Goal: Task Accomplishment & Management: Complete application form

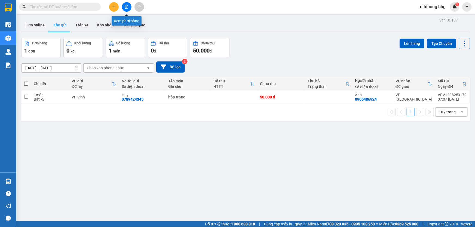
click at [130, 9] on button at bounding box center [127, 7] width 10 height 10
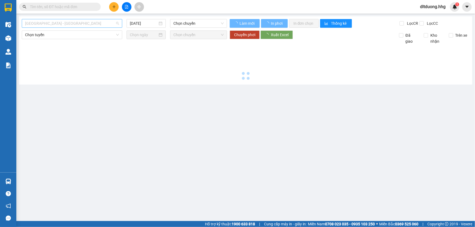
click at [117, 25] on span "[GEOGRAPHIC_DATA] - [GEOGRAPHIC_DATA]" at bounding box center [72, 23] width 94 height 8
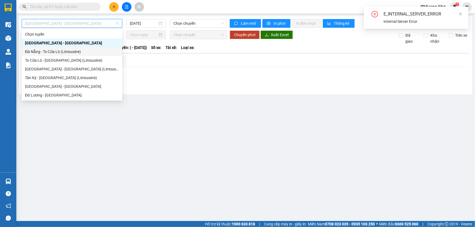
click at [60, 52] on div "Đà Nẵng - Tx Cửa Lò (Limousine)" at bounding box center [72, 52] width 94 height 6
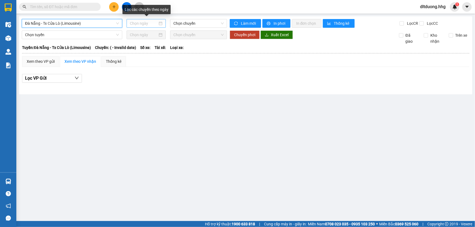
click at [148, 23] on input at bounding box center [144, 23] width 28 height 6
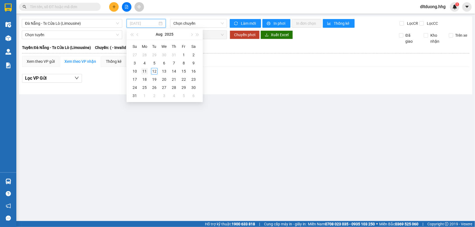
type input "11/08/2025"
click at [146, 72] on div "11" at bounding box center [144, 71] width 7 height 7
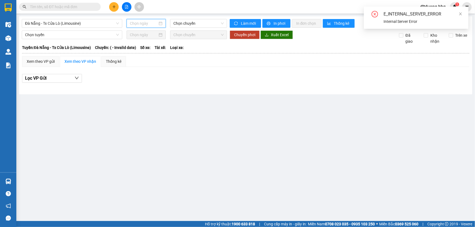
click at [155, 22] on input at bounding box center [144, 23] width 28 height 6
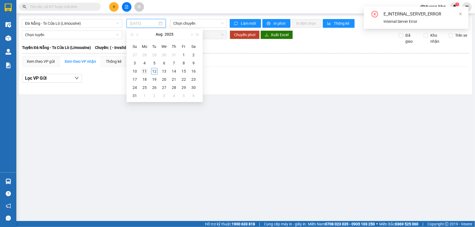
type input "11/08/2025"
drag, startPoint x: 144, startPoint y: 72, endPoint x: 166, endPoint y: 41, distance: 37.4
click at [144, 72] on div "11" at bounding box center [144, 71] width 7 height 7
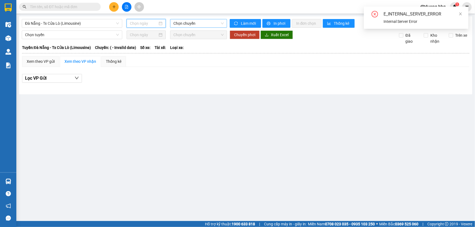
click at [185, 24] on span "Chọn chuyến" at bounding box center [198, 23] width 50 height 8
click at [460, 14] on icon "close" at bounding box center [460, 14] width 4 height 4
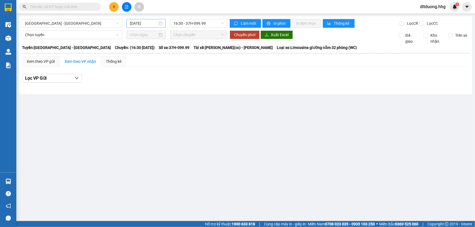
click at [143, 21] on input "[DATE]" at bounding box center [144, 23] width 28 height 6
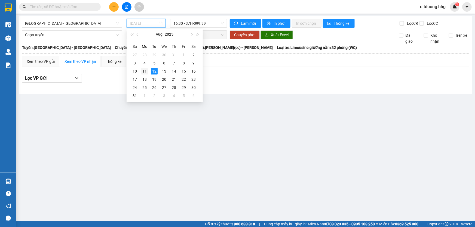
click at [144, 72] on div "11" at bounding box center [144, 71] width 7 height 7
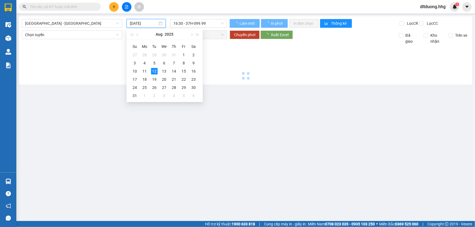
type input "11/08/2025"
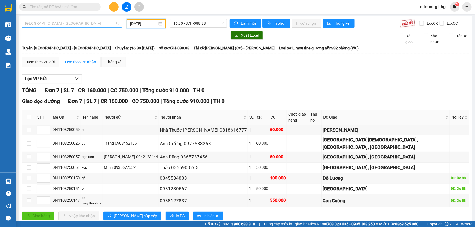
click at [115, 26] on span "Quảng Ngãi - Con Cuông" at bounding box center [72, 23] width 94 height 8
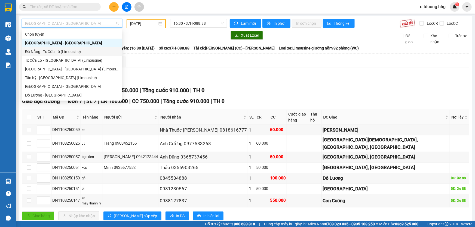
click at [57, 52] on div "Đà Nẵng - Tx Cửa Lò (Limousine)" at bounding box center [72, 52] width 94 height 6
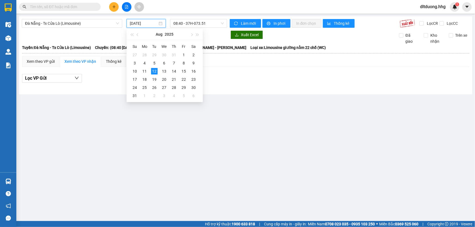
click at [154, 24] on input "[DATE]" at bounding box center [144, 23] width 28 height 6
click at [144, 74] on div "11" at bounding box center [144, 71] width 7 height 7
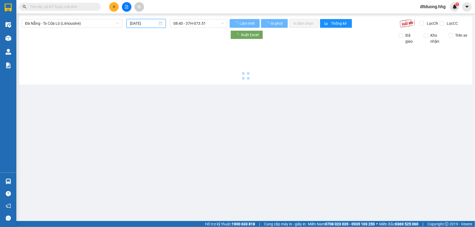
type input "11/08/2025"
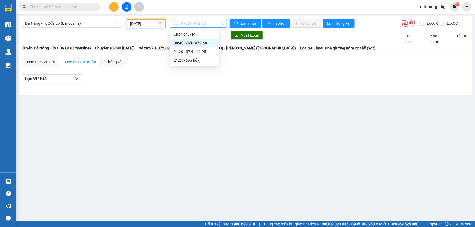
click at [177, 26] on span "08:40 - 37H-072.68" at bounding box center [198, 23] width 50 height 8
click at [181, 52] on div "21:20 - 37H-146.95" at bounding box center [195, 52] width 42 height 6
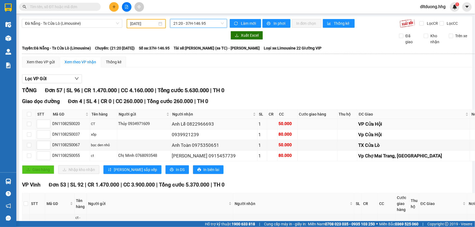
scroll to position [74, 0]
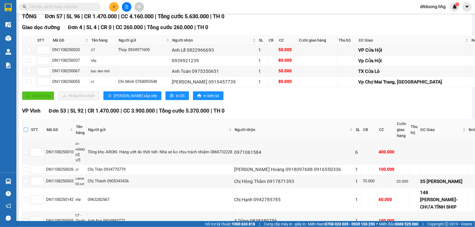
click at [28, 130] on input "checkbox" at bounding box center [26, 130] width 4 height 4
checkbox input "true"
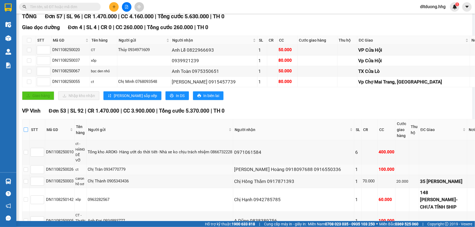
checkbox input "true"
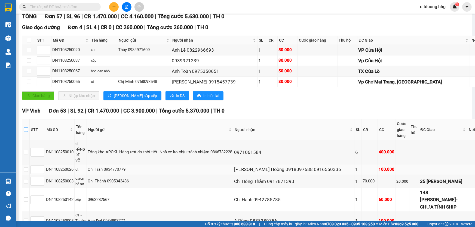
checkbox input "true"
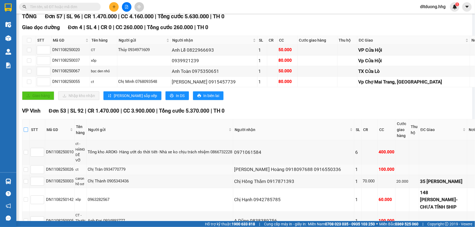
checkbox input "true"
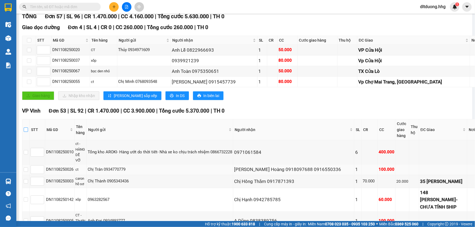
checkbox input "true"
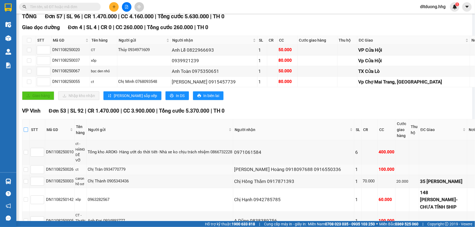
checkbox input "true"
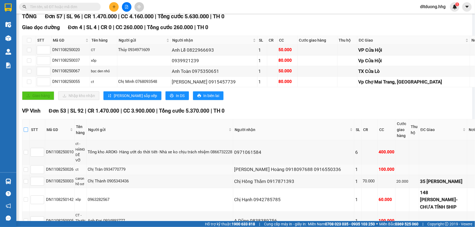
checkbox input "true"
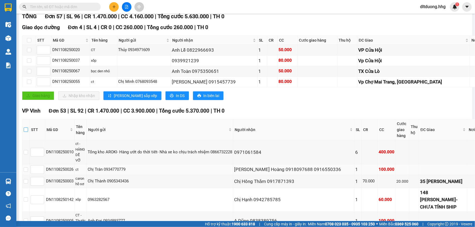
checkbox input "true"
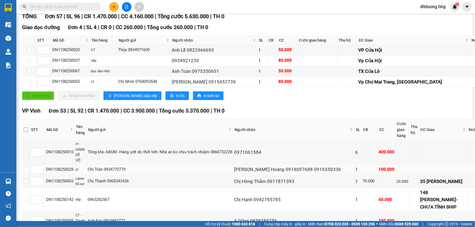
checkbox input "true"
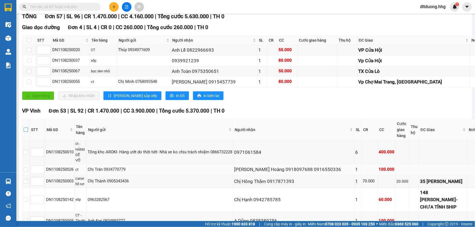
checkbox input "true"
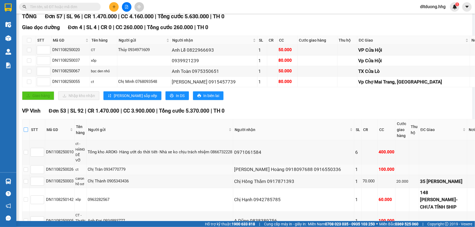
checkbox input "true"
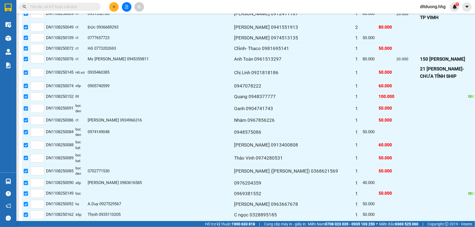
scroll to position [729, 0]
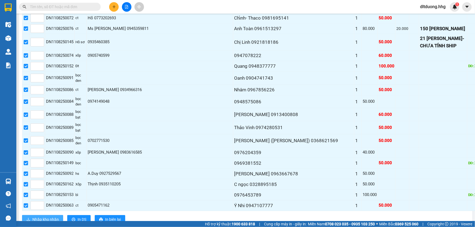
click at [56, 216] on span "Nhập kho nhận" at bounding box center [45, 219] width 26 height 6
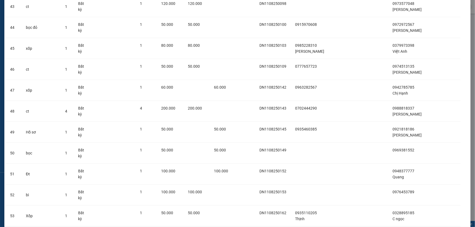
scroll to position [979, 0]
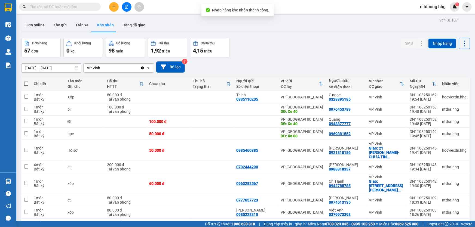
click at [61, 72] on div "ver 1.8.137 Đơn online Kho gửi Trên xe Kho nhận Hàng đã giao Đơn hàng 57 đơn Kh…" at bounding box center [245, 133] width 453 height 234
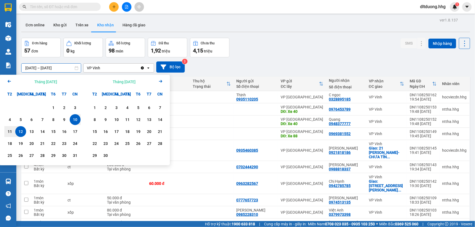
click at [22, 131] on div "12" at bounding box center [21, 131] width 8 height 7
type input "[DATE] – [DATE]"
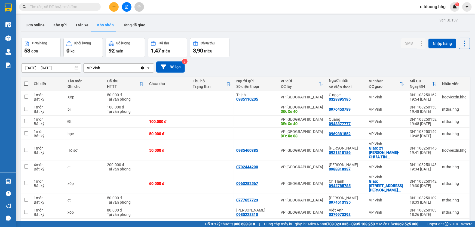
click at [72, 7] on input "text" at bounding box center [62, 7] width 64 height 6
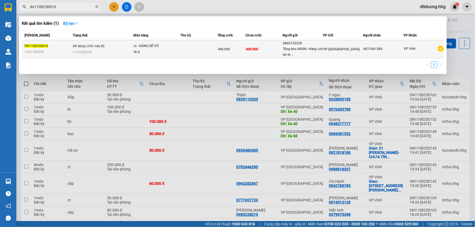
type input "dn1108250010"
click at [314, 50] on div "Tổng kho AROKI- Hàng ướt do th..." at bounding box center [303, 51] width 40 height 11
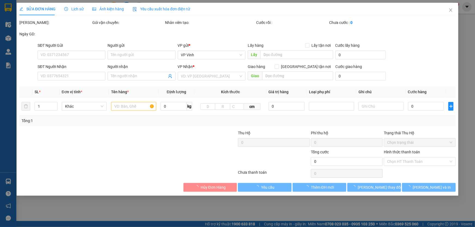
type input "0866732228"
type input "Tổng kho AROKI- Hàng ướt do thời tiết- Nhà xe ko chịu trách nhiệm"
type input "0971061584"
type input "400.000"
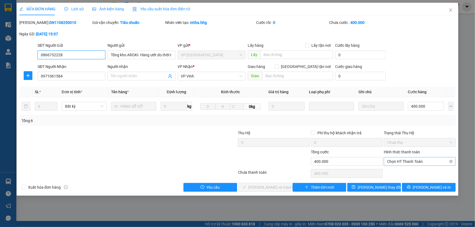
click at [410, 160] on span "Chọn HT Thanh Toán" at bounding box center [419, 161] width 65 height 8
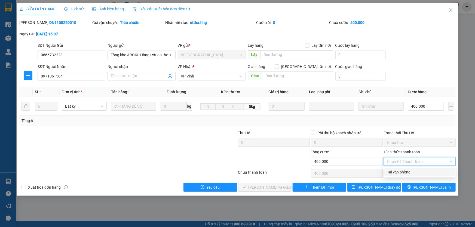
drag, startPoint x: 405, startPoint y: 170, endPoint x: 380, endPoint y: 170, distance: 25.3
click at [405, 170] on div "Tại văn phòng" at bounding box center [419, 172] width 65 height 6
type input "0"
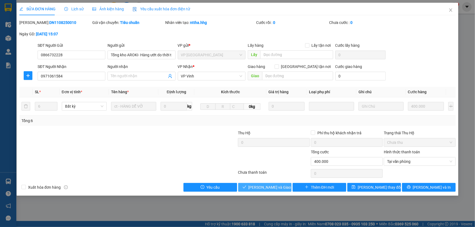
click at [285, 186] on button "[PERSON_NAME] và Giao hàng" at bounding box center [265, 187] width 54 height 9
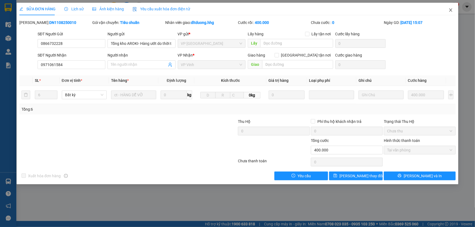
click at [450, 11] on icon "close" at bounding box center [450, 9] width 3 height 3
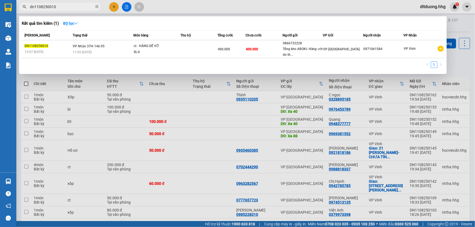
click at [72, 7] on input "dn1108250010" at bounding box center [62, 7] width 64 height 6
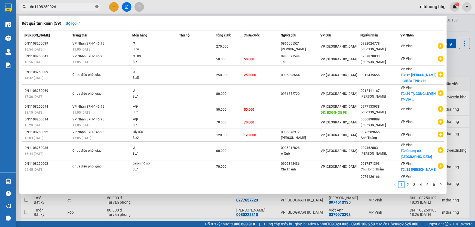
type input "dn1108250026"
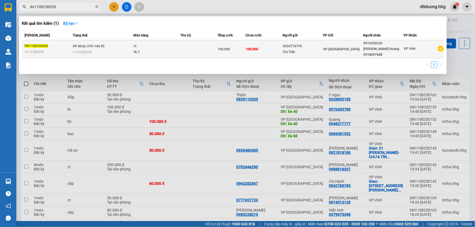
click at [215, 48] on td at bounding box center [198, 49] width 37 height 18
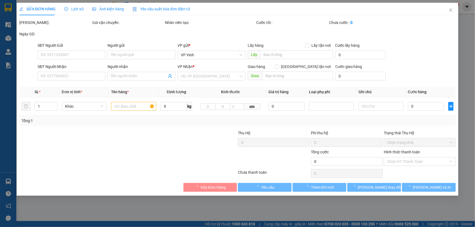
type input "0934770779"
type input "Chị Trân"
type input "0916550336"
type input "Lê Sỹ Hoàng 0918097688"
type input "100.000"
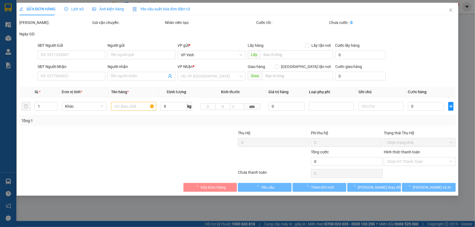
type input "100.000"
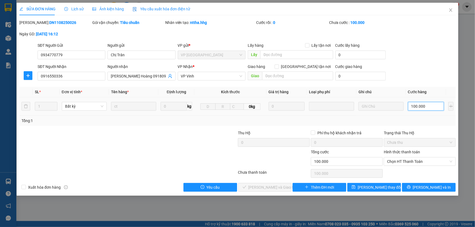
click at [425, 107] on input "100.000" at bounding box center [426, 106] width 36 height 9
type input "8"
type input "80"
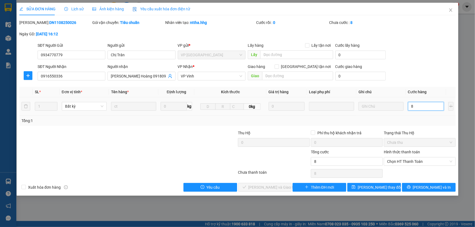
type input "80"
type input "800"
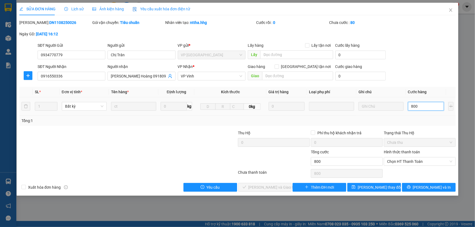
type input "8.000"
type input "80.000"
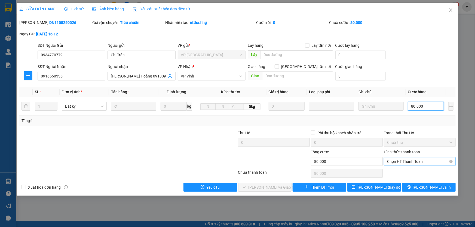
click at [422, 162] on span "Chọn HT Thanh Toán" at bounding box center [419, 161] width 65 height 8
type input "80.000"
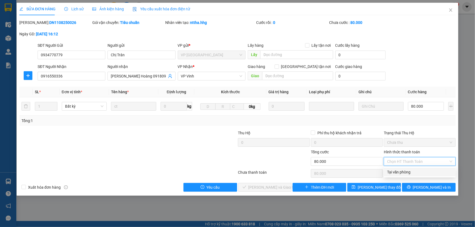
click at [410, 174] on div "Tại văn phòng" at bounding box center [419, 172] width 65 height 6
type input "0"
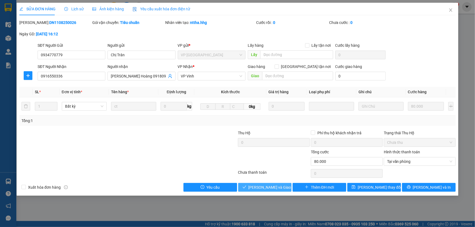
click at [283, 188] on button "[PERSON_NAME] và Giao hàng" at bounding box center [265, 187] width 54 height 9
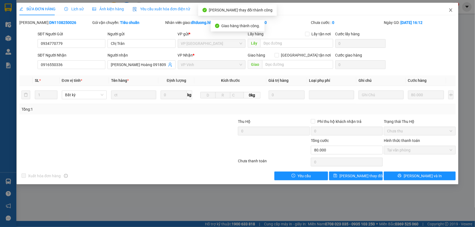
click at [451, 11] on icon "close" at bounding box center [450, 10] width 4 height 4
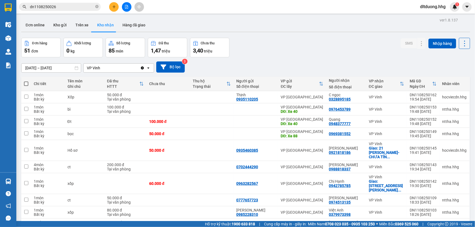
click at [70, 8] on input "dn1108250026" at bounding box center [62, 7] width 64 height 6
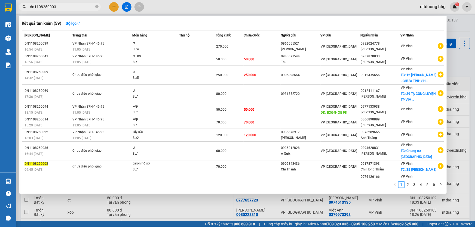
type input "dn1108250003"
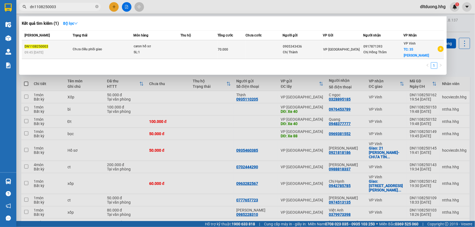
click at [363, 48] on div "VP [GEOGRAPHIC_DATA]" at bounding box center [343, 50] width 40 height 6
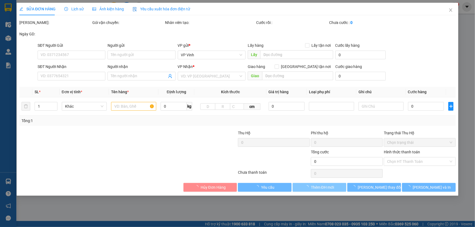
type input "0905343436"
type input "Chị Thành"
type input "0917871393"
type input "Chị Hồng Thắm"
checkbox input "true"
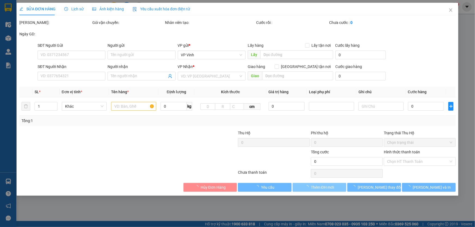
type input "35 Lê Văn Hưu"
type input "70.000"
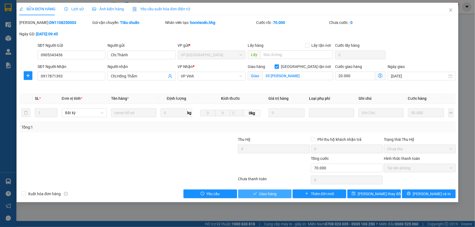
click at [276, 195] on span "Giao hàng" at bounding box center [267, 194] width 17 height 6
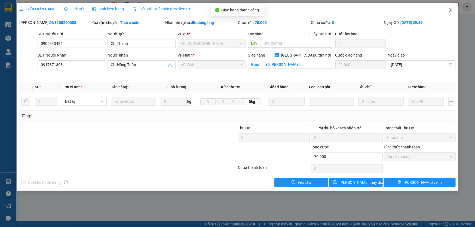
click at [451, 9] on icon "close" at bounding box center [450, 9] width 3 height 3
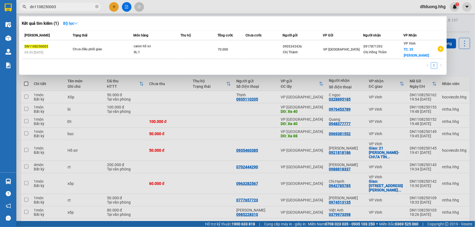
click at [64, 7] on input "dn1108250003" at bounding box center [62, 7] width 64 height 6
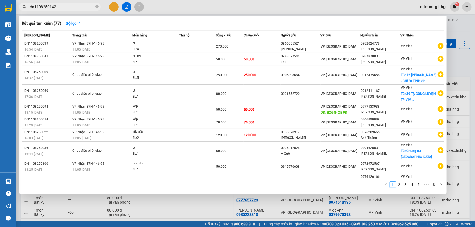
type input "dn1108250142"
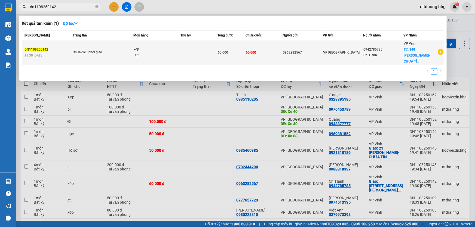
click at [258, 50] on td "60.000" at bounding box center [263, 52] width 37 height 25
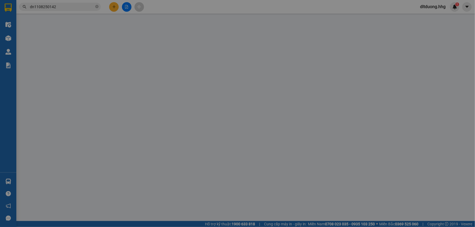
type input "0963282567"
type input "0942785785"
type input "Chị Hạnh"
checkbox input "true"
type input "148 Nguyễn Sỹ Sách-CHƯA TÍNH SHIP"
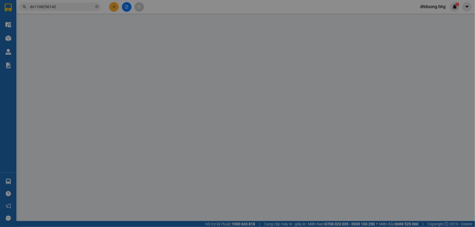
type input "60.000"
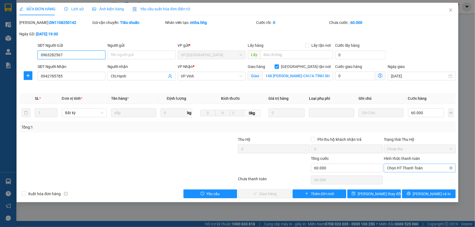
click at [419, 170] on span "Chọn HT Thanh Toán" at bounding box center [419, 168] width 65 height 8
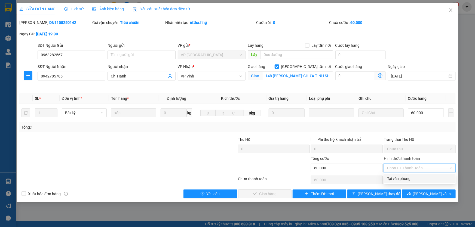
click at [416, 179] on div "Tại văn phòng" at bounding box center [419, 179] width 65 height 6
type input "0"
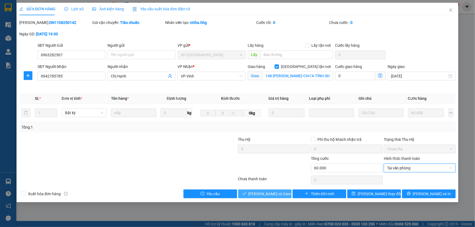
click at [285, 196] on button "[PERSON_NAME] và Giao hàng" at bounding box center [265, 194] width 54 height 9
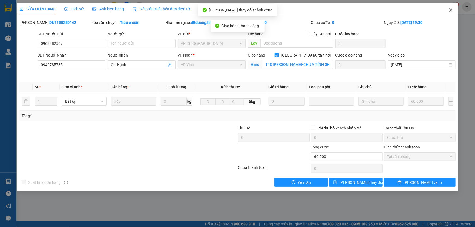
click at [449, 11] on icon "close" at bounding box center [450, 10] width 4 height 4
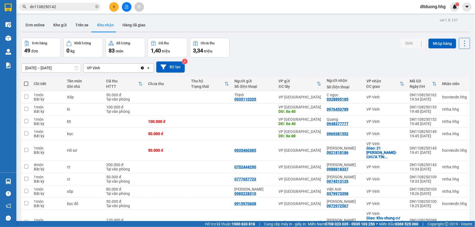
click at [83, 8] on input "dn1108250142" at bounding box center [62, 7] width 64 height 6
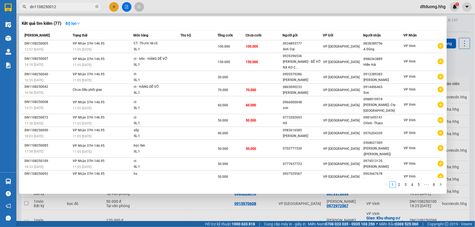
type input "dn1108250012"
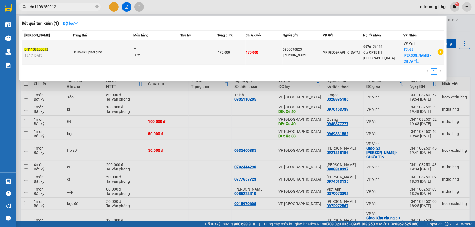
click at [348, 55] on td "VP [GEOGRAPHIC_DATA]" at bounding box center [343, 52] width 40 height 25
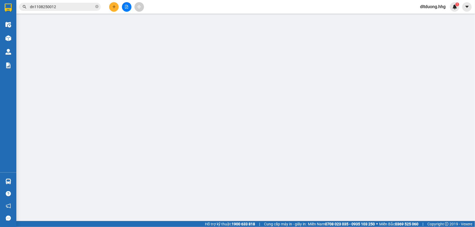
type input "0905690823"
type input "Anh Hoàng"
type input "0976126166"
type input "Cty CPTBTH Nghệ An"
checkbox input "true"
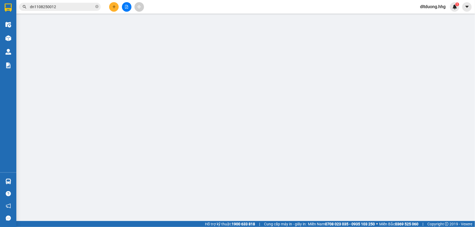
type input "65 Lê Hồng Phong - CHƯA TÍNH SHIP"
type input "170.000"
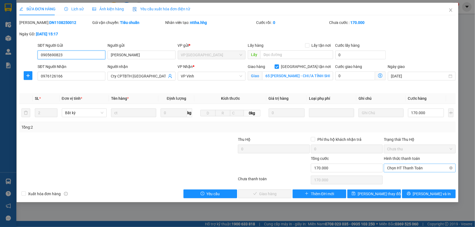
click at [425, 169] on span "Chọn HT Thanh Toán" at bounding box center [419, 168] width 65 height 8
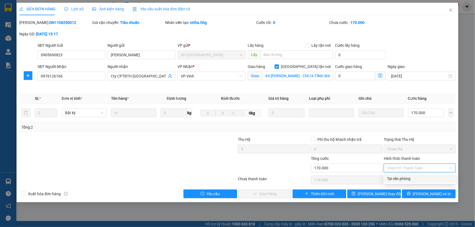
click at [410, 177] on div "Tại văn phòng" at bounding box center [419, 179] width 65 height 6
type input "0"
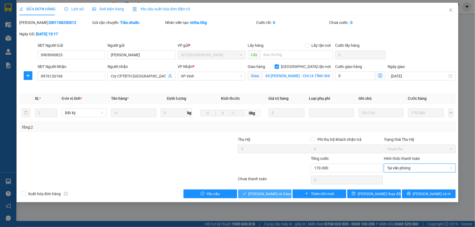
click at [279, 193] on span "[PERSON_NAME] và Giao hàng" at bounding box center [274, 194] width 52 height 6
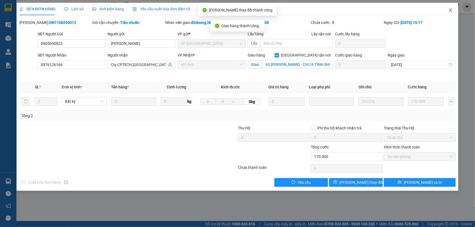
click at [451, 10] on icon "close" at bounding box center [450, 10] width 4 height 4
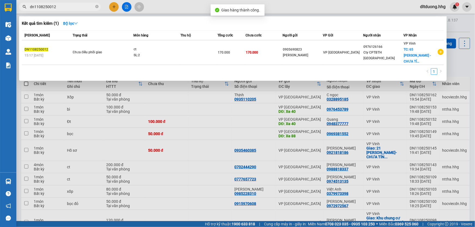
click at [69, 6] on input "dn1108250012" at bounding box center [62, 7] width 64 height 6
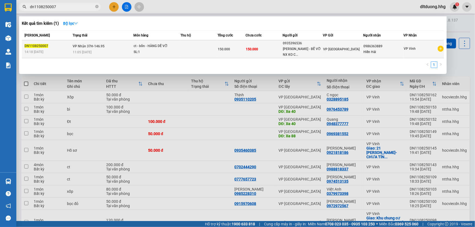
type input "dn1108250007"
click at [323, 49] on span "VP [GEOGRAPHIC_DATA]" at bounding box center [341, 49] width 36 height 4
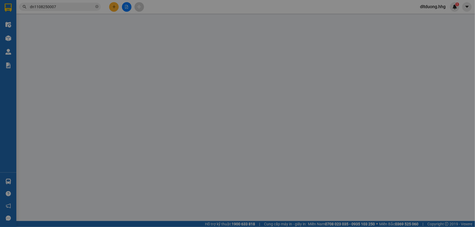
type input "0935396536"
type input "Nguyễn Văn Tây - BỂ VỠ NX KO CHỊU TRÁCH NHIỆM"
type input "0986363889"
type input "Hiền Hải"
type input "150.000"
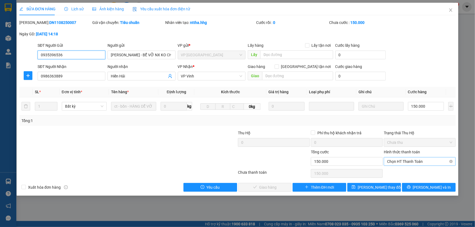
click at [414, 163] on span "Chọn HT Thanh Toán" at bounding box center [419, 161] width 65 height 8
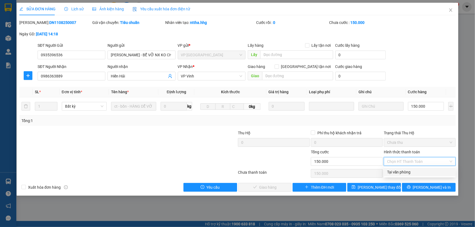
click at [413, 171] on div "Tại văn phòng" at bounding box center [419, 172] width 65 height 6
type input "0"
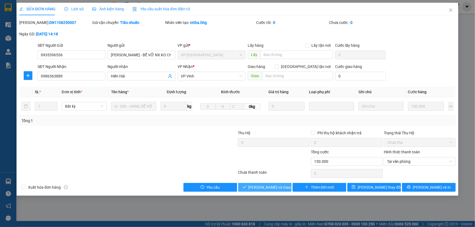
click at [264, 189] on span "[PERSON_NAME] và Giao hàng" at bounding box center [274, 187] width 52 height 6
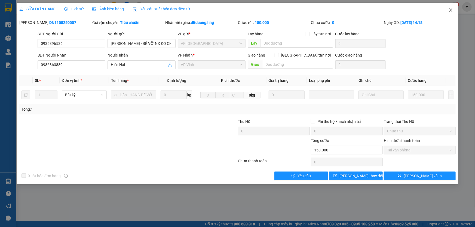
click at [451, 11] on icon "close" at bounding box center [450, 10] width 4 height 4
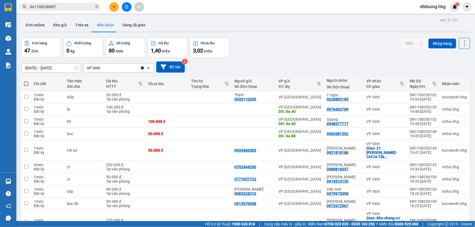
click at [79, 9] on input "dn1108250007" at bounding box center [62, 7] width 64 height 6
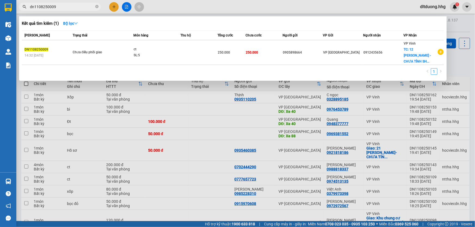
type input "dn1108250009"
click at [311, 56] on td "0905898664" at bounding box center [302, 52] width 40 height 25
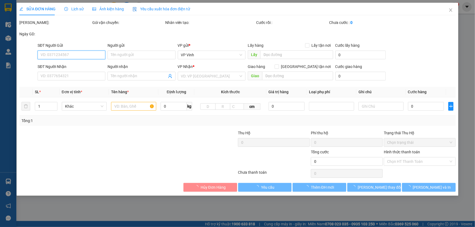
type input "0905898664"
type input "0912435656"
checkbox input "true"
type input "12 Trần Phú - CHƯA TÍNH SHIP"
type input "250.000"
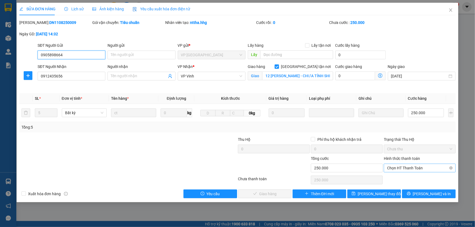
click at [395, 168] on span "Chọn HT Thanh Toán" at bounding box center [419, 168] width 65 height 8
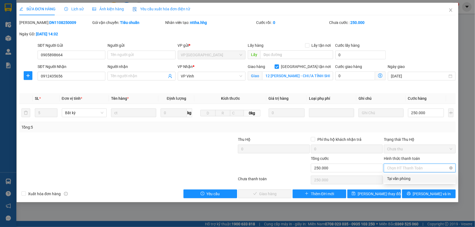
click at [393, 182] on div "Tại văn phòng" at bounding box center [419, 178] width 72 height 9
type input "0"
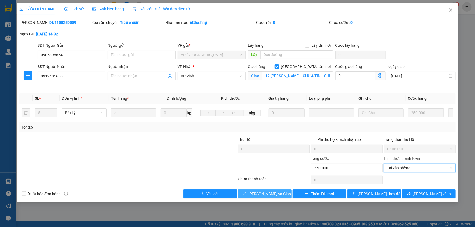
click at [273, 193] on span "[PERSON_NAME] và Giao hàng" at bounding box center [274, 194] width 52 height 6
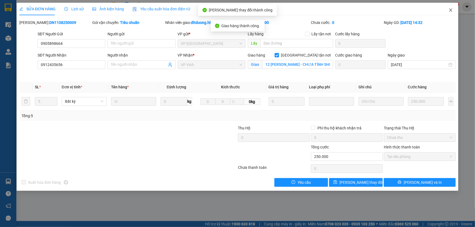
click at [448, 8] on icon "close" at bounding box center [450, 10] width 4 height 4
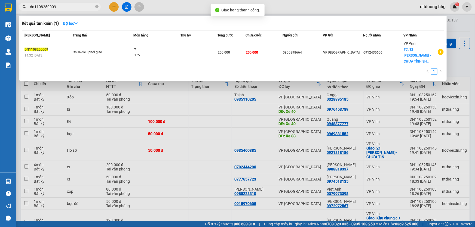
click at [66, 8] on input "dn1108250009" at bounding box center [62, 7] width 64 height 6
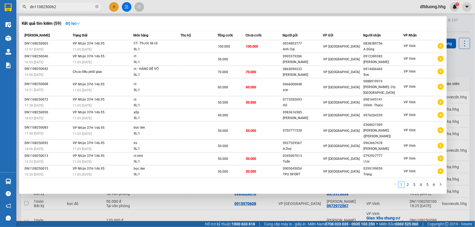
type input "dn1108250062"
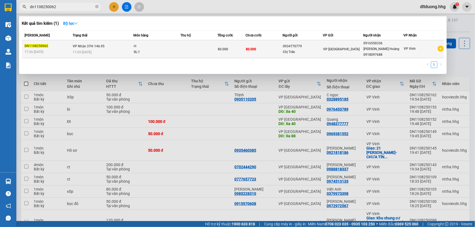
click at [315, 50] on div "Chị Trân" at bounding box center [303, 52] width 40 height 6
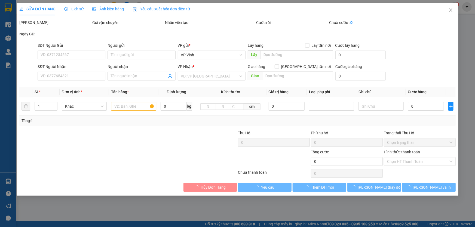
type input "0934770779"
type input "Chị Trân"
type input "0916550336"
type input "Lê Sỹ Hoàng 0918097688"
type input "80.000"
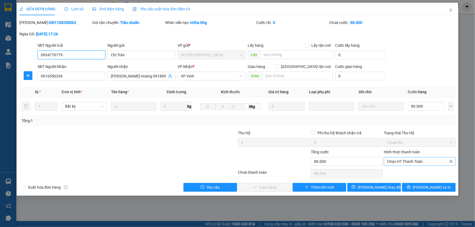
click at [410, 165] on span "Chọn HT Thanh Toán" at bounding box center [419, 161] width 65 height 8
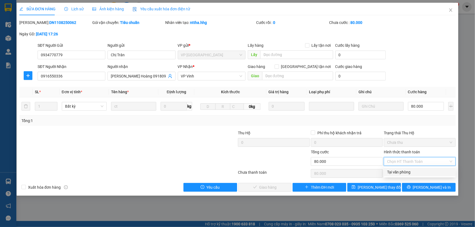
click at [406, 173] on div "Tại văn phòng" at bounding box center [419, 172] width 65 height 6
type input "0"
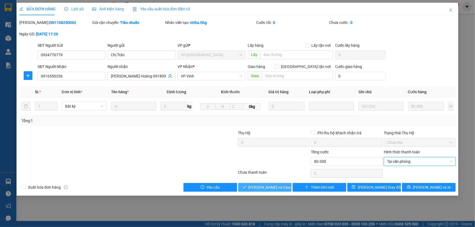
click at [280, 188] on span "[PERSON_NAME] và Giao hàng" at bounding box center [274, 187] width 52 height 6
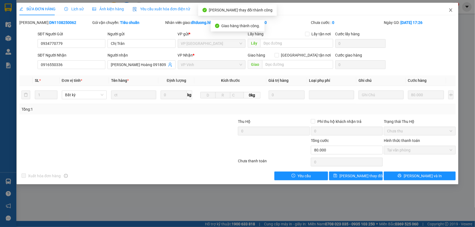
click at [451, 9] on icon "close" at bounding box center [450, 10] width 4 height 4
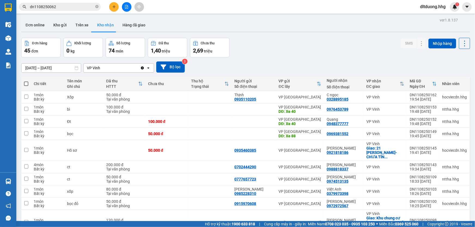
click at [75, 8] on input "dn1108250062" at bounding box center [62, 7] width 64 height 6
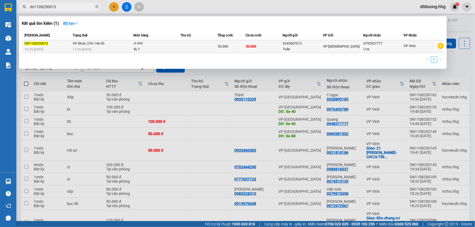
type input "dn1108250013"
click at [242, 49] on div "50.000" at bounding box center [231, 47] width 27 height 6
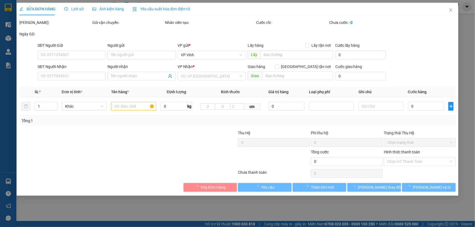
type input "0345007013"
type input "Tuấn"
type input "0792927777"
type input "Ươc"
type input "50.000"
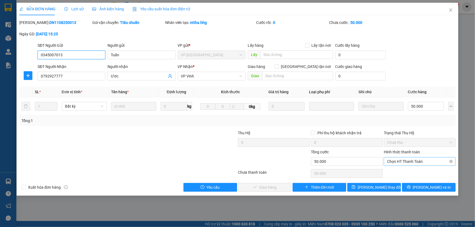
click at [417, 163] on span "Chọn HT Thanh Toán" at bounding box center [419, 161] width 65 height 8
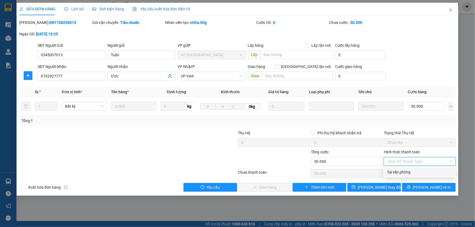
click at [411, 171] on div "Tại văn phòng" at bounding box center [419, 172] width 65 height 6
type input "0"
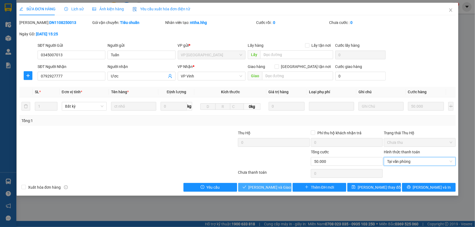
click at [281, 187] on span "[PERSON_NAME] và Giao hàng" at bounding box center [274, 187] width 52 height 6
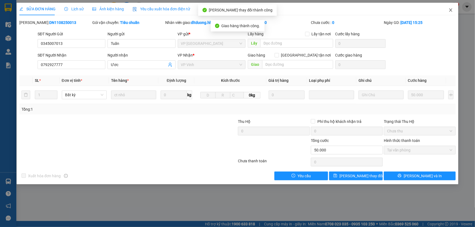
click at [451, 11] on icon "close" at bounding box center [450, 9] width 3 height 3
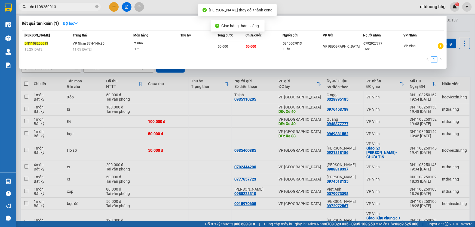
click at [75, 7] on input "dn1108250013" at bounding box center [62, 7] width 64 height 6
type input "dn1108250015"
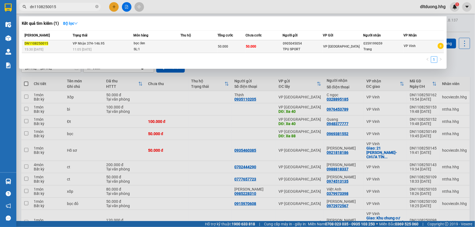
click at [335, 48] on span "VP [GEOGRAPHIC_DATA]" at bounding box center [341, 47] width 36 height 4
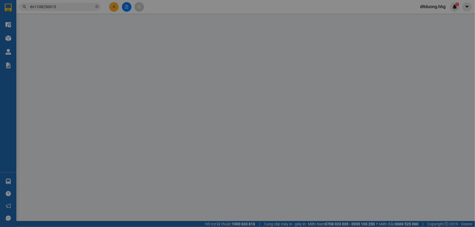
type input "0905045054"
type input "TPU SPORT"
type input "0359199059"
type input "Trang"
type input "50.000"
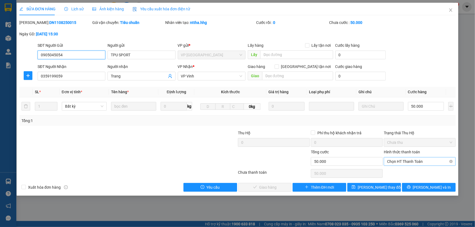
click at [404, 161] on span "Chọn HT Thanh Toán" at bounding box center [419, 161] width 65 height 8
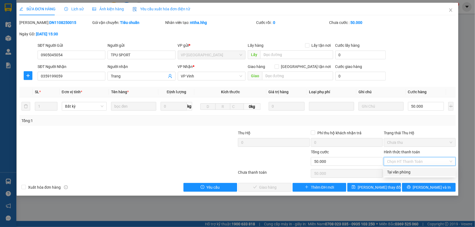
click at [394, 172] on div "Tại văn phòng" at bounding box center [419, 172] width 65 height 6
type input "0"
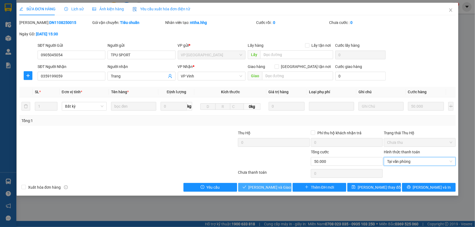
click at [281, 190] on span "[PERSON_NAME] và Giao hàng" at bounding box center [274, 187] width 52 height 6
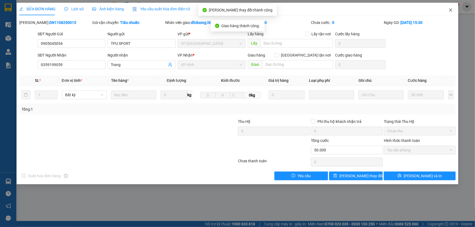
click at [450, 10] on icon "close" at bounding box center [450, 10] width 4 height 4
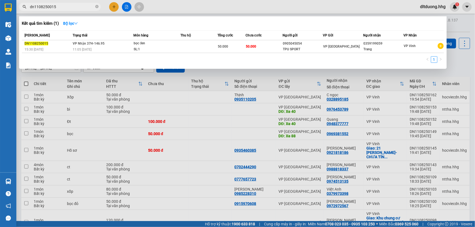
click at [78, 7] on input "dn1108250015" at bounding box center [62, 7] width 64 height 6
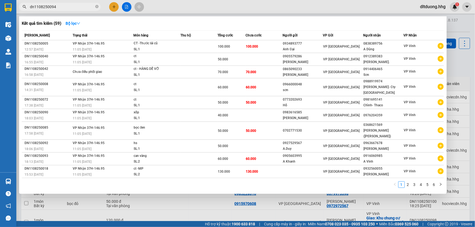
type input "dn1108250094"
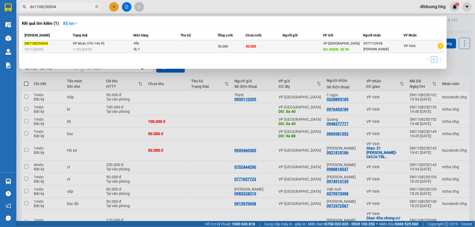
click at [254, 47] on span "50.000" at bounding box center [251, 47] width 10 height 4
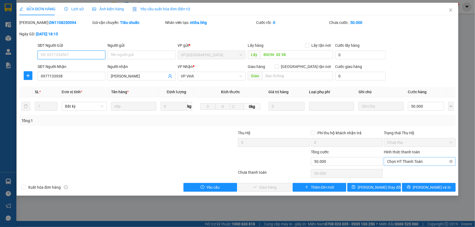
click at [422, 162] on span "Chọn HT Thanh Toán" at bounding box center [419, 161] width 65 height 8
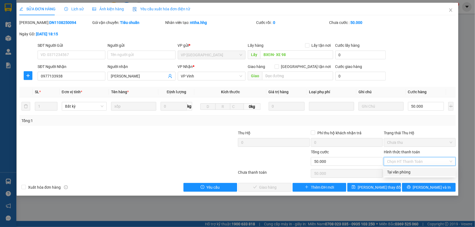
click at [421, 171] on div "Tại văn phòng" at bounding box center [419, 172] width 65 height 6
type input "0"
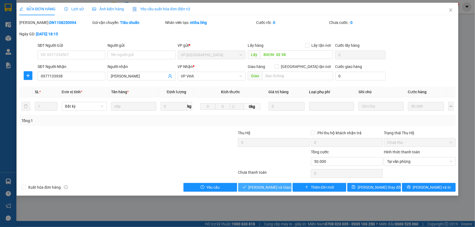
click at [272, 189] on span "[PERSON_NAME] và Giao hàng" at bounding box center [274, 187] width 52 height 6
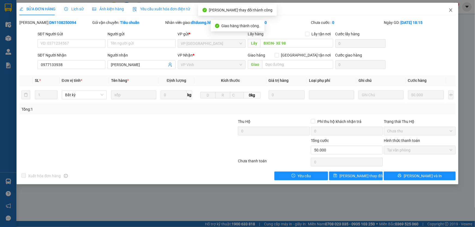
click at [451, 11] on icon "close" at bounding box center [450, 9] width 3 height 3
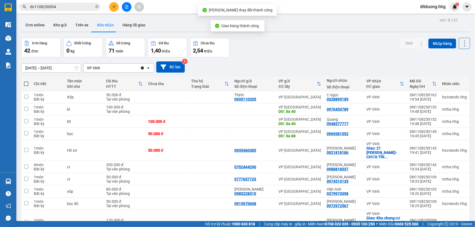
click at [75, 8] on input "dn1108250094" at bounding box center [62, 7] width 64 height 6
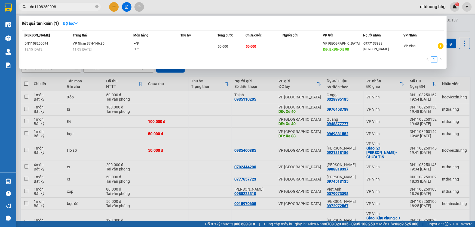
type input "dn1108250098"
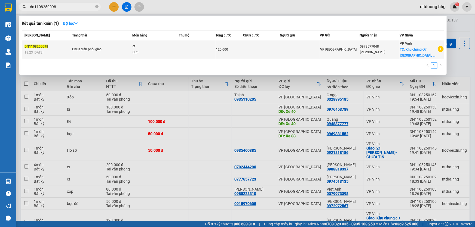
click at [211, 52] on td at bounding box center [197, 49] width 37 height 19
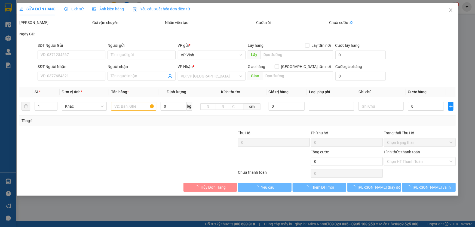
type input "0973577048"
type input "Anh Tuân"
checkbox input "true"
type input "Khu chung cư Phước Thuận, Lê Mao kéo dài"
type input "120.000"
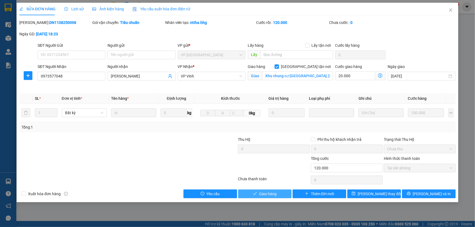
click at [270, 194] on span "Giao hàng" at bounding box center [267, 194] width 17 height 6
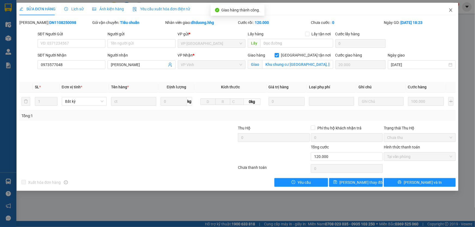
click at [450, 10] on icon "close" at bounding box center [450, 9] width 3 height 3
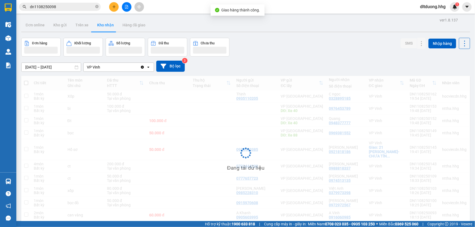
click at [72, 6] on input "dn1108250098" at bounding box center [62, 7] width 64 height 6
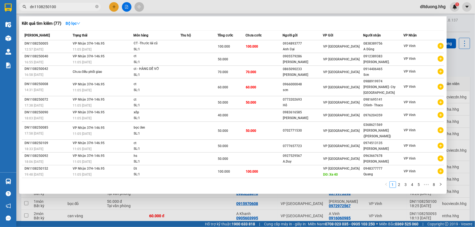
type input "dn1108250100"
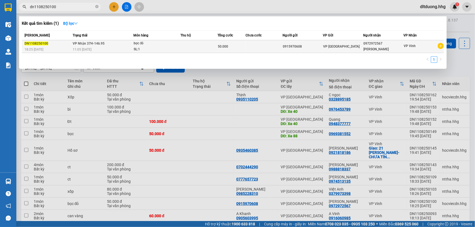
click at [347, 50] on td "VP [GEOGRAPHIC_DATA]" at bounding box center [343, 46] width 40 height 13
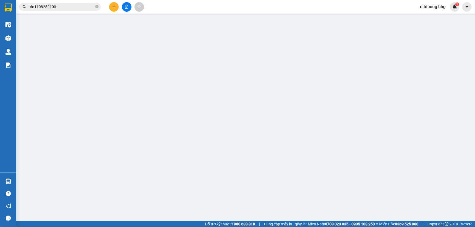
type input "0915970608"
type input "0972972567"
type input "Hà Linh"
type input "50.000"
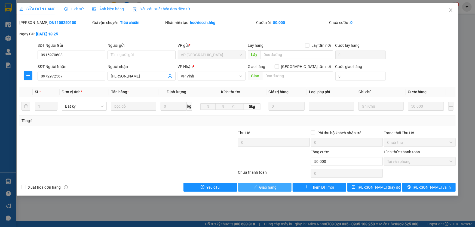
click at [267, 187] on span "Giao hàng" at bounding box center [267, 187] width 17 height 6
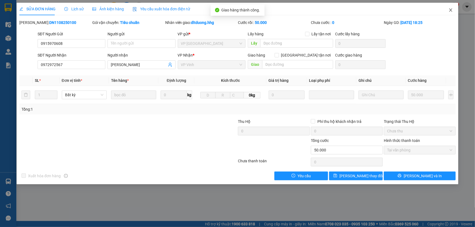
click at [448, 12] on icon "close" at bounding box center [450, 10] width 4 height 4
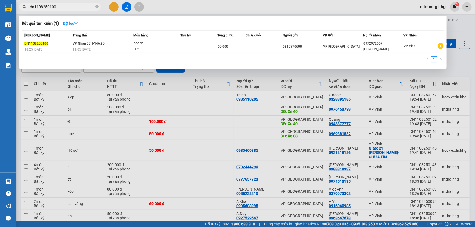
click at [72, 7] on input "dn1108250100" at bounding box center [62, 7] width 64 height 6
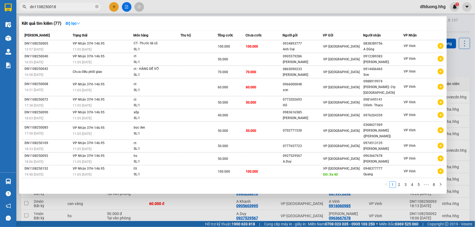
type input "dn1108250018"
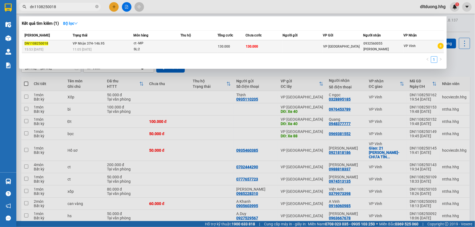
click at [262, 51] on td "130.000" at bounding box center [263, 46] width 37 height 13
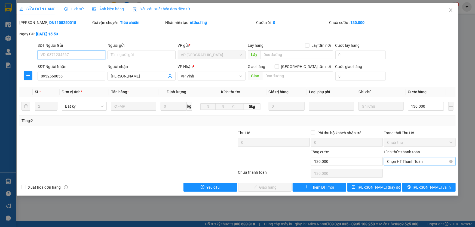
click at [391, 162] on span "Chọn HT Thanh Toán" at bounding box center [419, 161] width 65 height 8
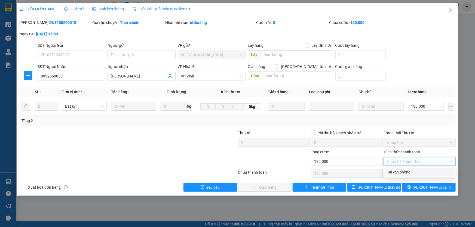
click at [391, 172] on div "Tại văn phòng" at bounding box center [419, 172] width 65 height 6
type input "0"
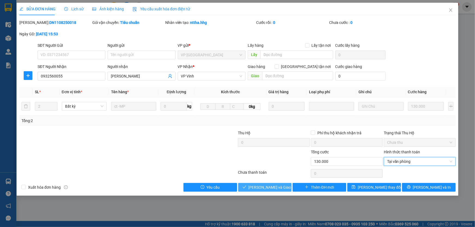
click at [258, 189] on span "[PERSON_NAME] và Giao hàng" at bounding box center [274, 187] width 52 height 6
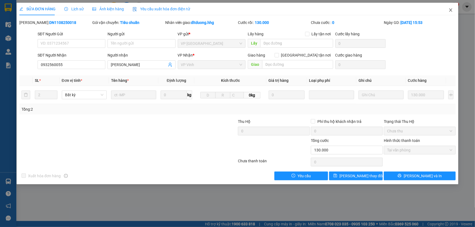
click at [451, 12] on icon "close" at bounding box center [450, 10] width 4 height 4
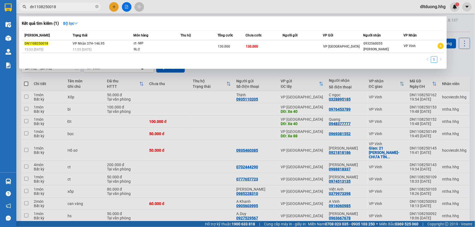
click at [64, 8] on input "dn1108250018" at bounding box center [62, 7] width 64 height 6
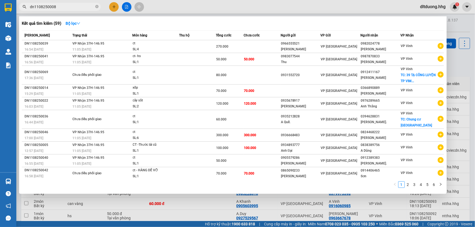
type input "dn1108250008"
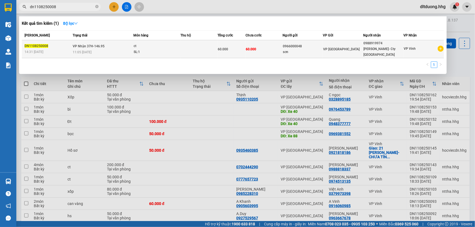
click at [305, 51] on div "sơn" at bounding box center [303, 52] width 40 height 6
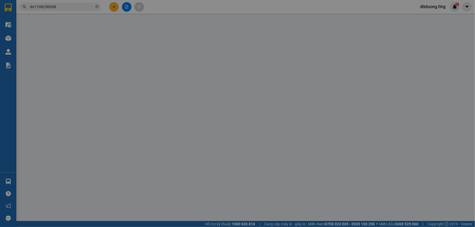
type input "0966000048"
type input "sơn"
type input "0988919974"
type input "Anh Lĩnh- Cty Phúc Phú Thành"
type input "60.000"
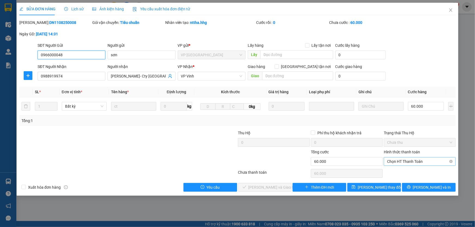
click at [417, 163] on span "Chọn HT Thanh Toán" at bounding box center [419, 161] width 65 height 8
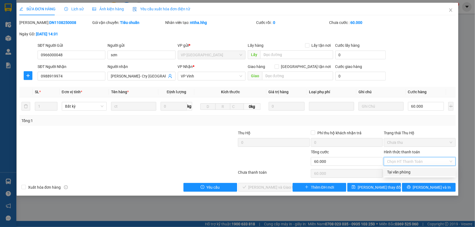
click at [415, 174] on div "Tại văn phòng" at bounding box center [419, 172] width 65 height 6
type input "0"
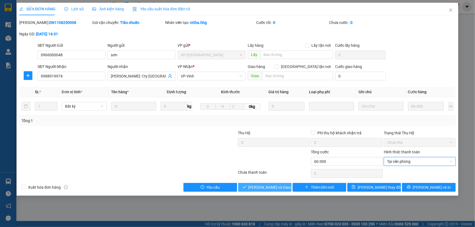
click at [264, 188] on span "[PERSON_NAME] và Giao hàng" at bounding box center [274, 187] width 52 height 6
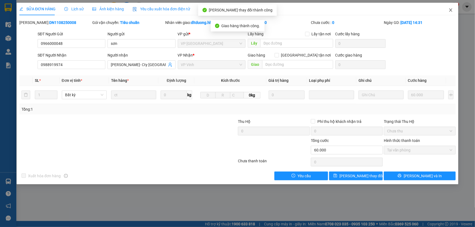
click at [451, 11] on icon "close" at bounding box center [450, 10] width 4 height 4
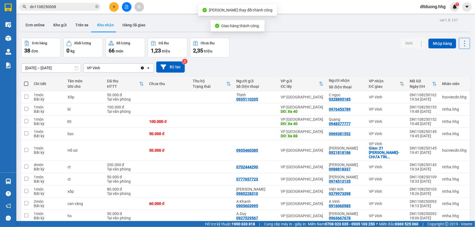
click at [67, 8] on input "dn1108250008" at bounding box center [62, 7] width 64 height 6
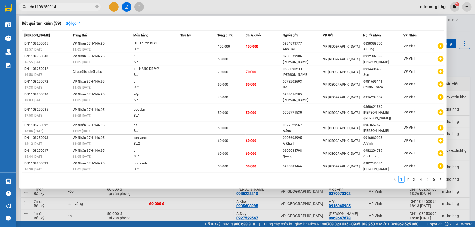
type input "dn1108250014"
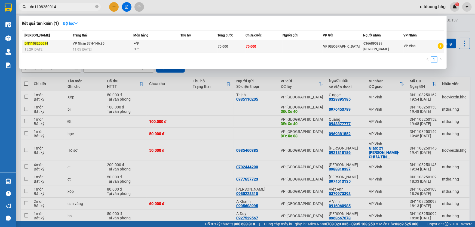
click at [337, 48] on span "VP [GEOGRAPHIC_DATA]" at bounding box center [341, 47] width 36 height 4
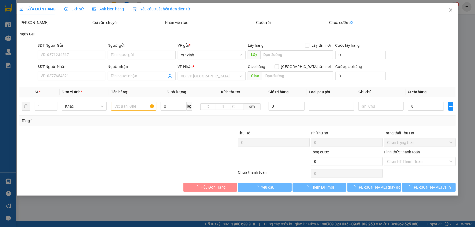
type input "0366890889"
type input "Linh Trang"
type input "70.000"
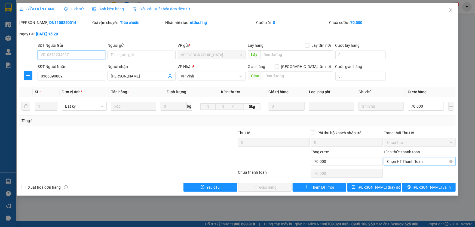
click at [422, 164] on span "Chọn HT Thanh Toán" at bounding box center [419, 161] width 65 height 8
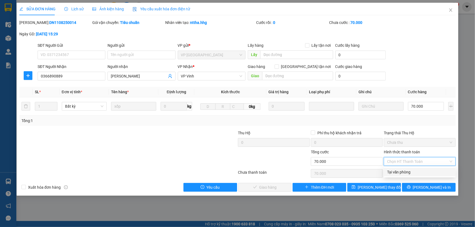
click at [411, 174] on div "Tại văn phòng" at bounding box center [419, 172] width 65 height 6
type input "0"
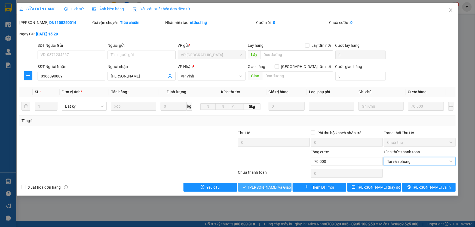
click at [280, 187] on span "[PERSON_NAME] và Giao hàng" at bounding box center [274, 187] width 52 height 6
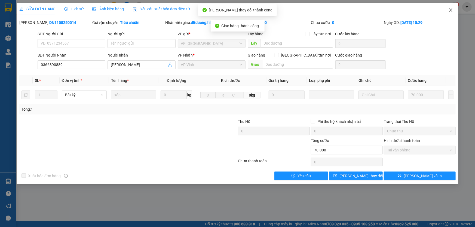
click at [451, 10] on icon "close" at bounding box center [450, 10] width 4 height 4
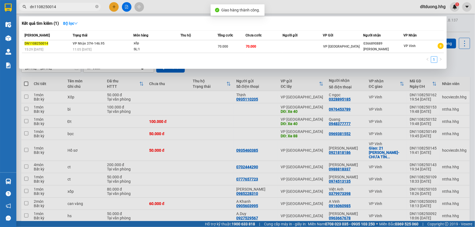
click at [66, 7] on input "dn1108250014" at bounding box center [62, 7] width 64 height 6
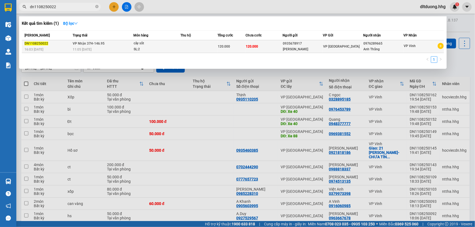
type input "dn1108250022"
click at [322, 50] on div "Thanh Liên" at bounding box center [303, 50] width 40 height 6
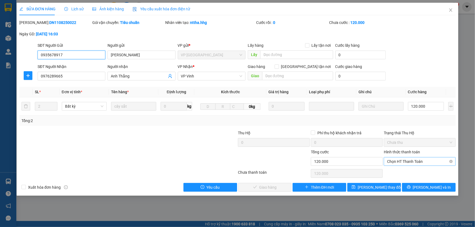
click at [401, 163] on span "Chọn HT Thanh Toán" at bounding box center [419, 161] width 65 height 8
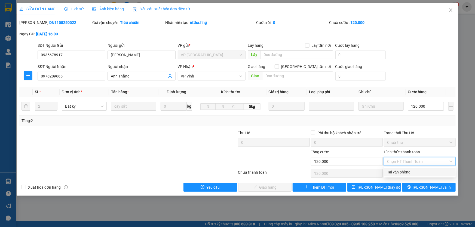
click at [396, 172] on div "Tại văn phòng" at bounding box center [419, 172] width 65 height 6
type input "0"
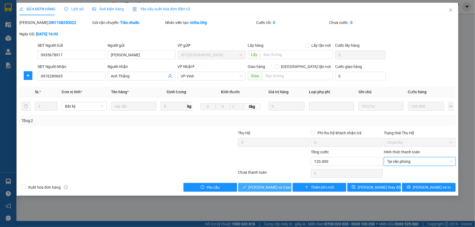
click at [283, 187] on button "[PERSON_NAME] và Giao hàng" at bounding box center [265, 187] width 54 height 9
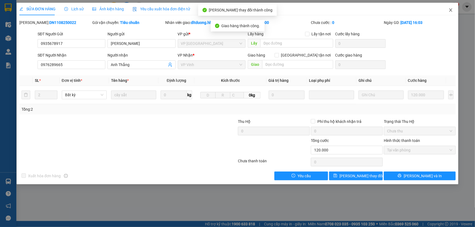
click at [449, 10] on icon "close" at bounding box center [450, 10] width 4 height 4
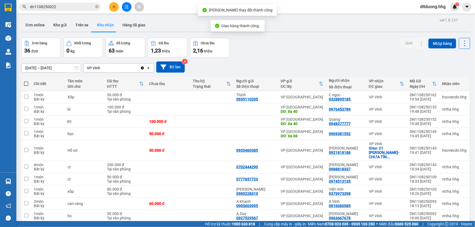
click at [77, 8] on input "dn1108250022" at bounding box center [62, 7] width 64 height 6
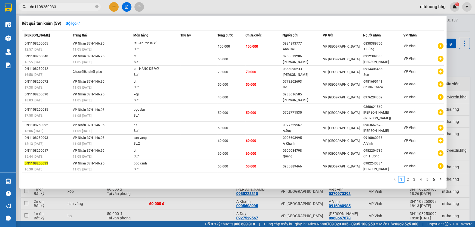
type input "dn1108250033"
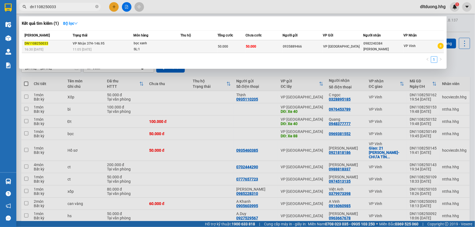
click at [356, 45] on div "VP [GEOGRAPHIC_DATA]" at bounding box center [343, 47] width 40 height 6
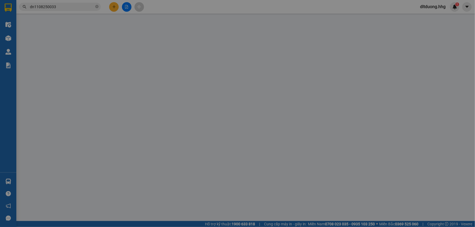
type input "0935889466"
type input "0982240384"
type input "Thanh Hà"
type input "50.000"
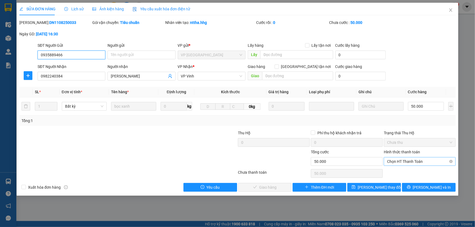
click at [422, 162] on span "Chọn HT Thanh Toán" at bounding box center [419, 161] width 65 height 8
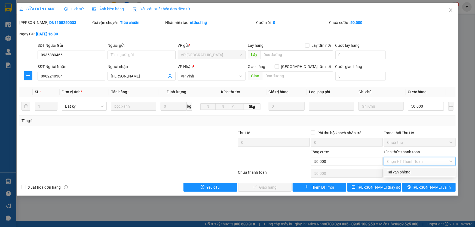
click at [417, 170] on div "Tại văn phòng" at bounding box center [419, 172] width 65 height 6
type input "0"
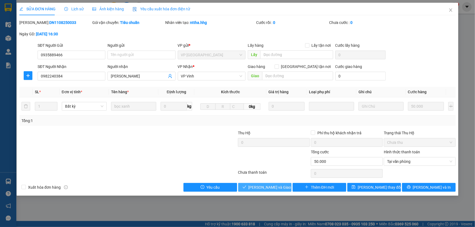
click at [274, 187] on span "[PERSON_NAME] và Giao hàng" at bounding box center [274, 187] width 52 height 6
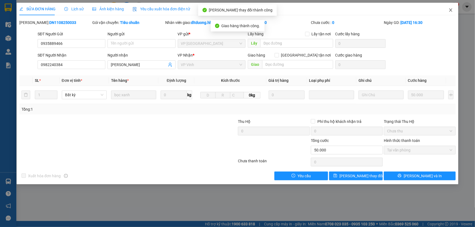
click at [449, 11] on icon "close" at bounding box center [450, 10] width 4 height 4
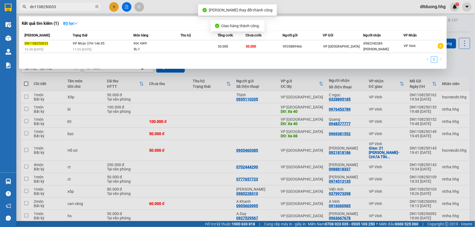
click at [67, 8] on input "dn1108250033" at bounding box center [62, 7] width 64 height 6
type input "dn1108250036"
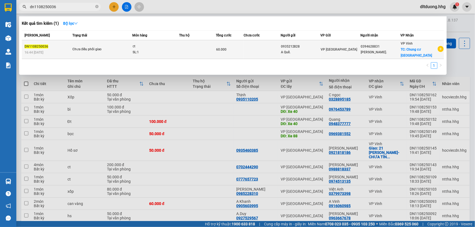
click at [388, 49] on div "0394628831" at bounding box center [379, 47] width 39 height 6
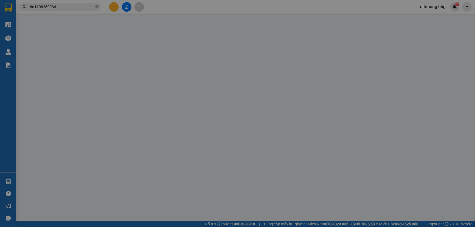
type input "0935212828"
type input "A Quế."
type input "0394628831"
type input "Châu Ngọc."
checkbox input "true"
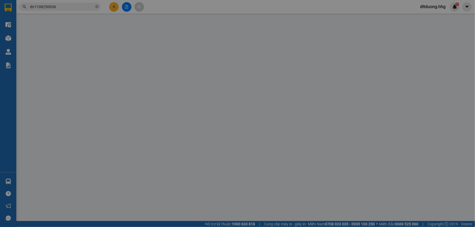
type input "Chung cư Cửa Tiền"
type input "60.000"
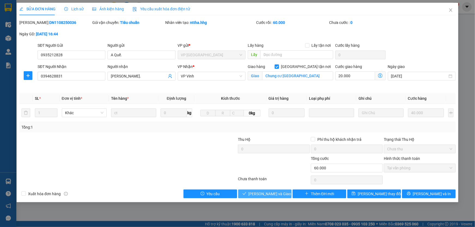
click at [283, 193] on button "[PERSON_NAME] và Giao hàng" at bounding box center [265, 194] width 54 height 9
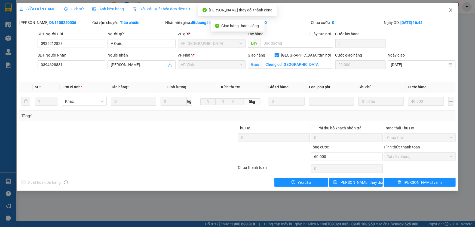
click at [449, 11] on icon "close" at bounding box center [450, 10] width 4 height 4
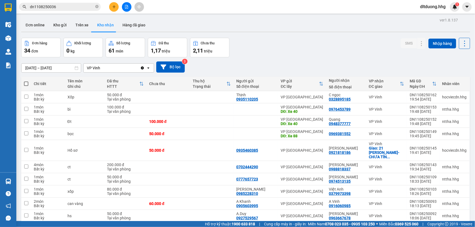
click at [69, 8] on input "dn1108250036" at bounding box center [62, 7] width 64 height 6
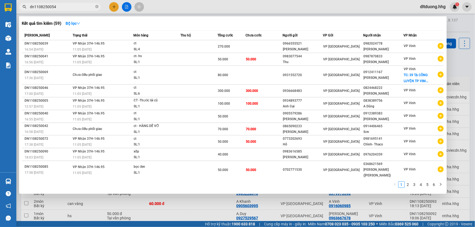
type input "dn1108250054"
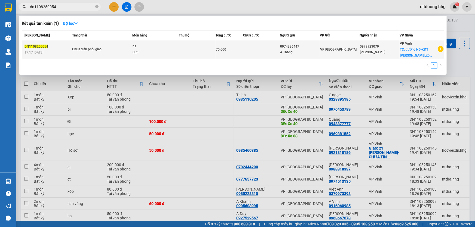
click at [323, 48] on span "VP [GEOGRAPHIC_DATA]" at bounding box center [338, 50] width 36 height 4
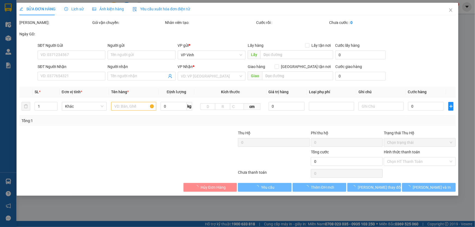
type input "0974336447"
type input "A Thắng"
type input "0979923079"
type input "Nguyễn Thị Hồng Phượng"
checkbox input "true"
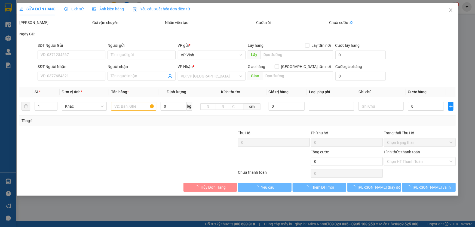
type input "đường N5-KĐT Minh Khang,xóm 20-Nghi Phú"
type input "70.000"
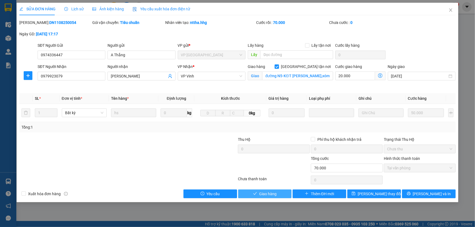
click at [262, 195] on span "Giao hàng" at bounding box center [267, 194] width 17 height 6
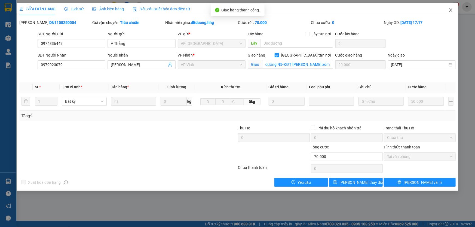
click at [451, 10] on icon "close" at bounding box center [450, 10] width 4 height 4
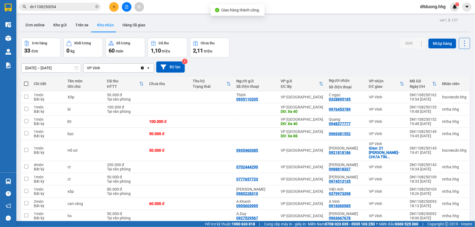
click at [82, 7] on input "dn1108250054" at bounding box center [62, 7] width 64 height 6
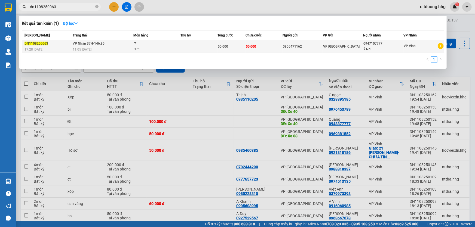
type input "dn1108250063"
click at [237, 49] on td "50.000" at bounding box center [231, 46] width 28 height 13
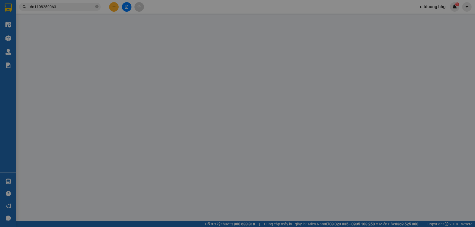
type input "0905471162"
type input "0947107777"
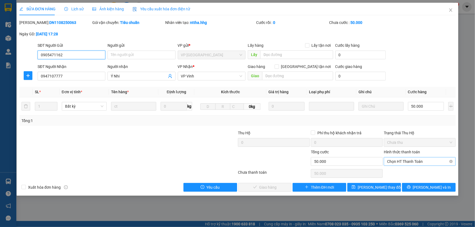
click at [397, 164] on span "Chọn HT Thanh Toán" at bounding box center [419, 161] width 65 height 8
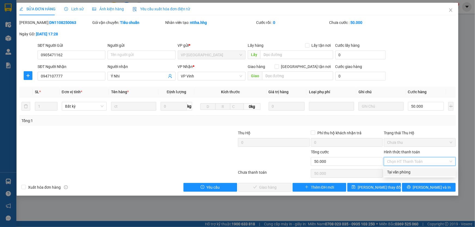
click at [392, 172] on div "Tại văn phòng" at bounding box center [419, 172] width 65 height 6
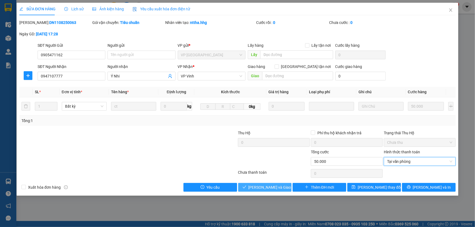
click at [267, 186] on span "[PERSON_NAME] và Giao hàng" at bounding box center [274, 187] width 52 height 6
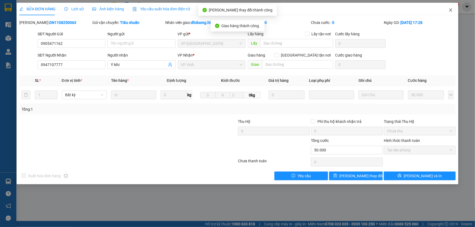
click at [450, 8] on icon "close" at bounding box center [450, 10] width 4 height 4
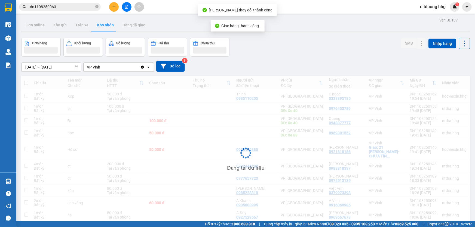
click at [78, 8] on input "dn1108250063" at bounding box center [62, 7] width 64 height 6
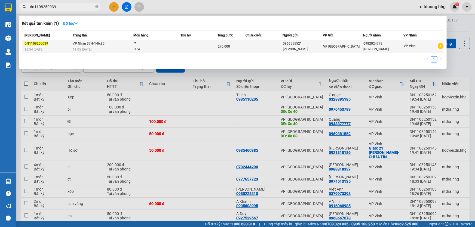
click at [356, 47] on div "VP [GEOGRAPHIC_DATA]" at bounding box center [343, 47] width 40 height 6
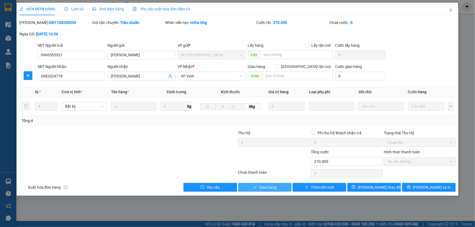
click at [256, 189] on span "check" at bounding box center [255, 187] width 4 height 4
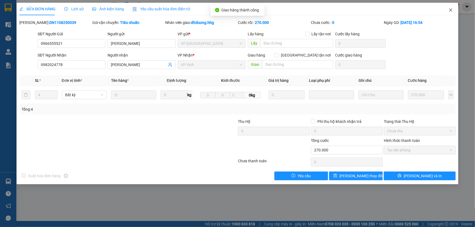
click at [450, 10] on icon "close" at bounding box center [450, 10] width 4 height 4
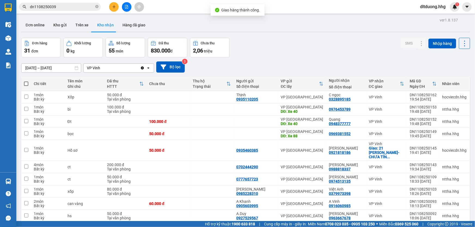
click at [70, 7] on input "dn1108250039" at bounding box center [62, 7] width 64 height 6
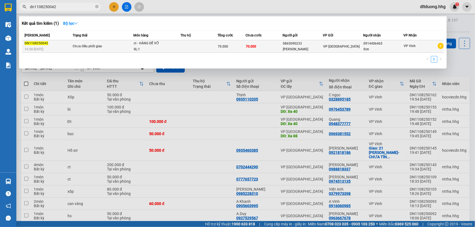
click at [296, 51] on div "Vân" at bounding box center [303, 50] width 40 height 6
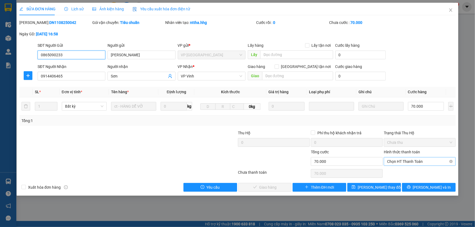
click at [411, 160] on span "Chọn HT Thanh Toán" at bounding box center [419, 161] width 65 height 8
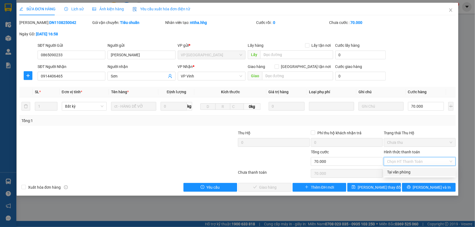
click at [400, 170] on div "Tại văn phòng" at bounding box center [419, 172] width 65 height 6
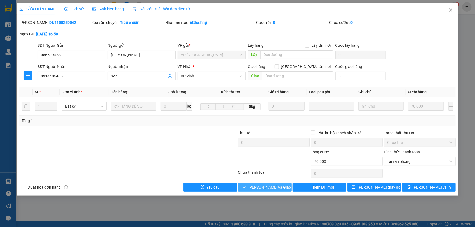
click at [284, 187] on button "[PERSON_NAME] và Giao hàng" at bounding box center [265, 187] width 54 height 9
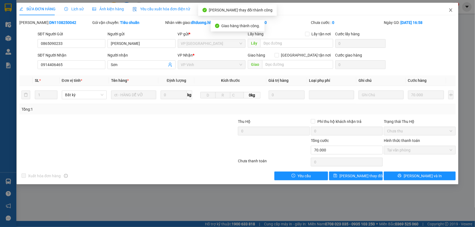
click at [450, 9] on icon "close" at bounding box center [450, 10] width 4 height 4
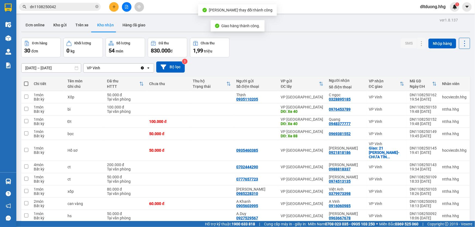
click at [66, 8] on input "dn1108250042" at bounding box center [62, 7] width 64 height 6
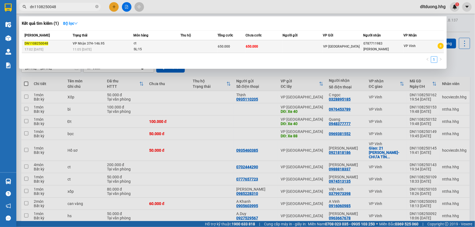
click at [318, 47] on td at bounding box center [302, 46] width 40 height 13
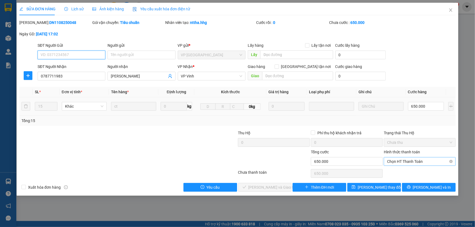
click at [406, 164] on span "Chọn HT Thanh Toán" at bounding box center [419, 161] width 65 height 8
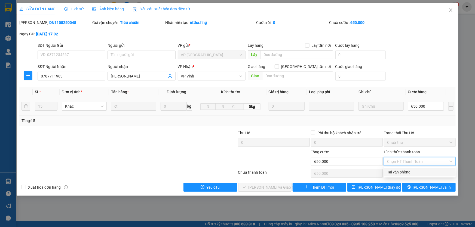
click at [400, 173] on div "Tại văn phòng" at bounding box center [419, 172] width 65 height 6
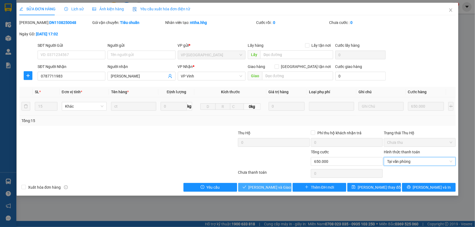
click at [277, 189] on span "[PERSON_NAME] và Giao hàng" at bounding box center [274, 187] width 52 height 6
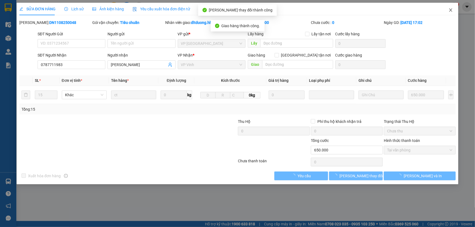
click at [450, 10] on icon "close" at bounding box center [450, 9] width 3 height 3
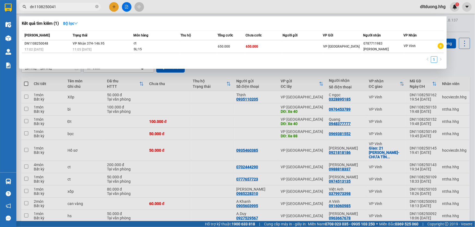
type input "dn1108250041"
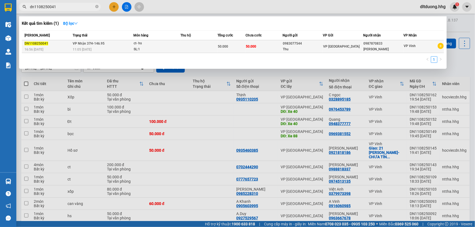
click at [262, 49] on td "50.000" at bounding box center [263, 46] width 37 height 13
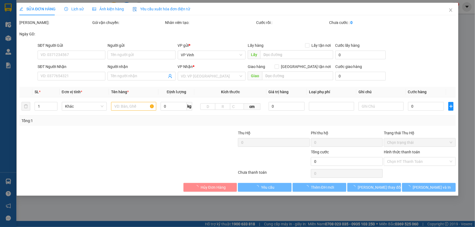
type input "0983077544"
type input "Thu"
type input "0987870833"
type input "[PERSON_NAME]"
type input "50.000"
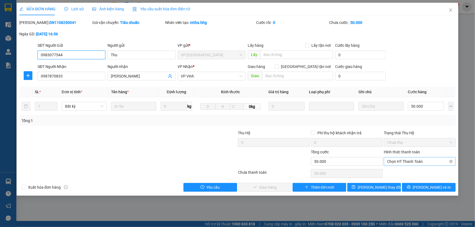
click at [395, 162] on span "Chọn HT Thanh Toán" at bounding box center [419, 161] width 65 height 8
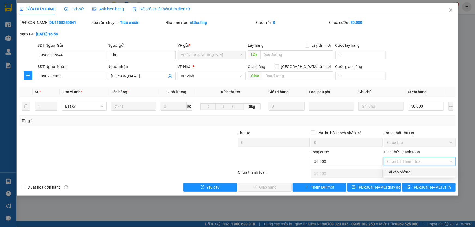
click at [394, 169] on div "Tại văn phòng" at bounding box center [419, 172] width 72 height 9
type input "0"
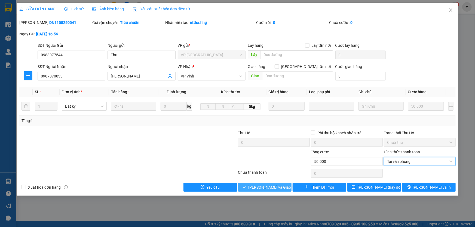
click at [288, 188] on button "[PERSON_NAME] và Giao hàng" at bounding box center [265, 187] width 54 height 9
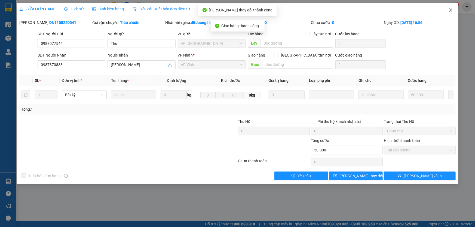
click at [453, 11] on span "Close" at bounding box center [450, 10] width 15 height 15
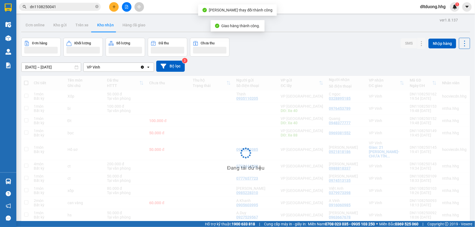
click at [92, 7] on input "dn1108250041" at bounding box center [62, 7] width 64 height 6
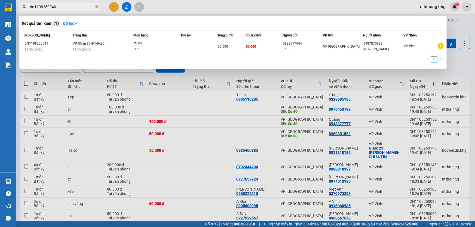
type input "dn1108250040"
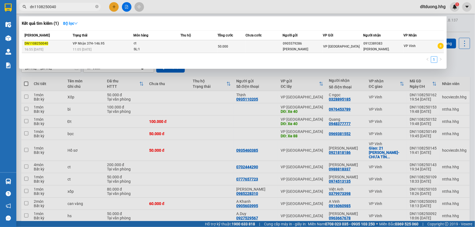
click at [220, 51] on td "50.000" at bounding box center [231, 46] width 28 height 13
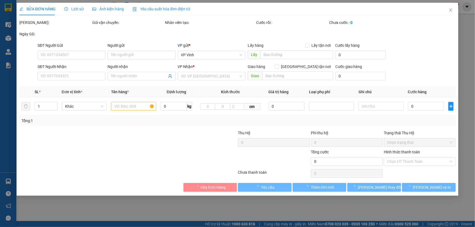
type input "0905579286"
type input "[PERSON_NAME]"
type input "0912389383"
type input "[PERSON_NAME]."
type input "50.000"
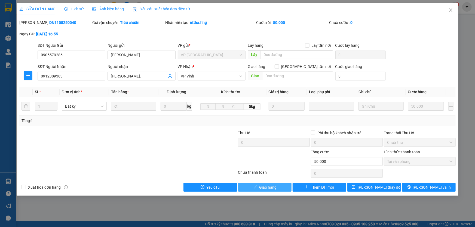
click at [276, 189] on span "Giao hàng" at bounding box center [267, 187] width 17 height 6
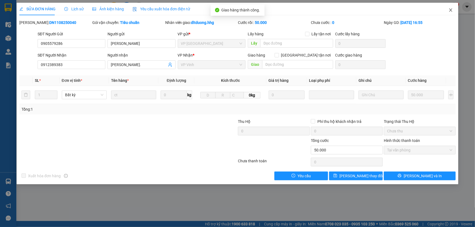
click at [448, 11] on icon "close" at bounding box center [450, 10] width 4 height 4
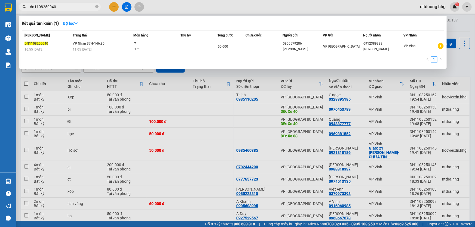
click at [65, 8] on input "dn1108250040" at bounding box center [62, 7] width 64 height 6
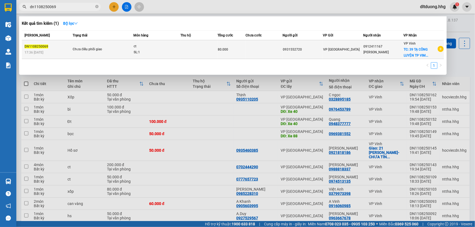
click at [92, 54] on td "Chưa điều phối giao" at bounding box center [102, 49] width 62 height 19
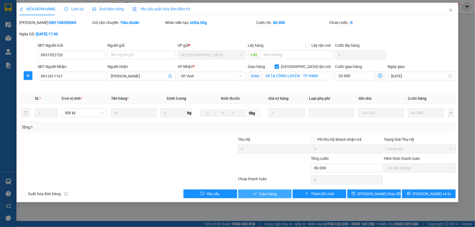
click at [269, 193] on span "Giao hàng" at bounding box center [267, 194] width 17 height 6
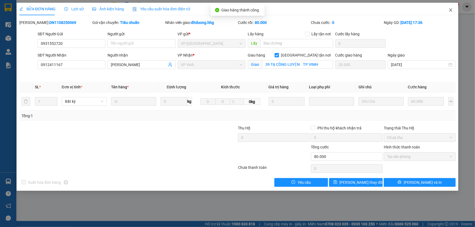
click at [451, 9] on icon "close" at bounding box center [450, 9] width 3 height 3
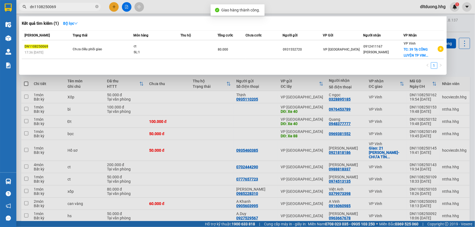
click at [60, 9] on input "dn1108250069" at bounding box center [62, 7] width 64 height 6
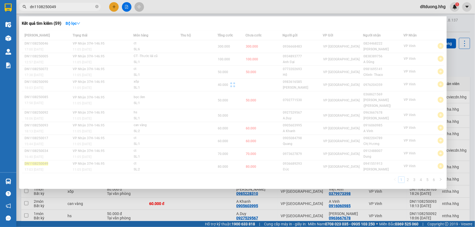
type input "dn1108250049"
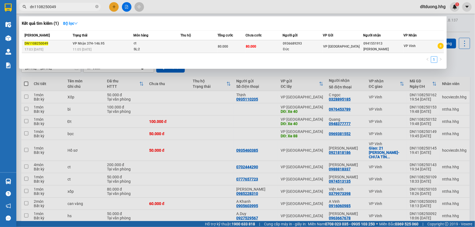
click at [88, 45] on span "VP Nhận 37H-146.95" at bounding box center [89, 44] width 32 height 4
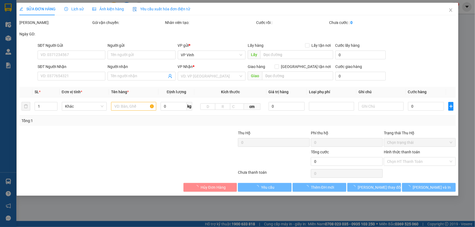
type input "0936689293"
type input "Đức"
type input "0941551913"
type input "[PERSON_NAME]"
type input "80.000"
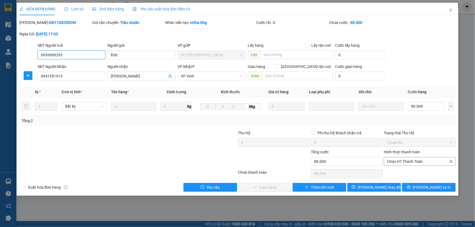
click at [404, 161] on span "Chọn HT Thanh Toán" at bounding box center [419, 161] width 65 height 8
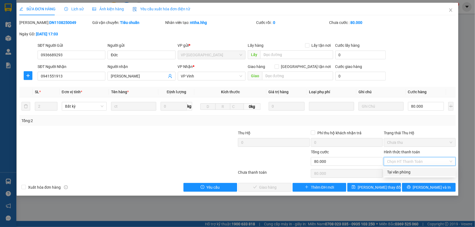
click at [404, 168] on div "Tại văn phòng" at bounding box center [419, 172] width 72 height 9
type input "0"
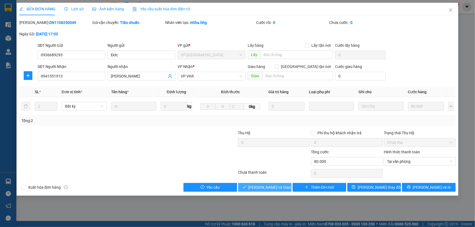
click at [277, 189] on span "[PERSON_NAME] và Giao hàng" at bounding box center [274, 187] width 52 height 6
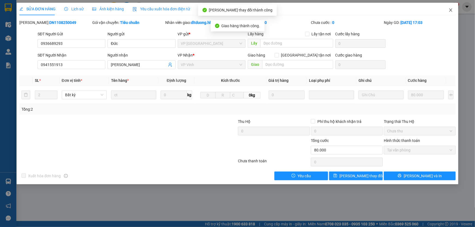
click at [453, 11] on span "Close" at bounding box center [450, 10] width 15 height 15
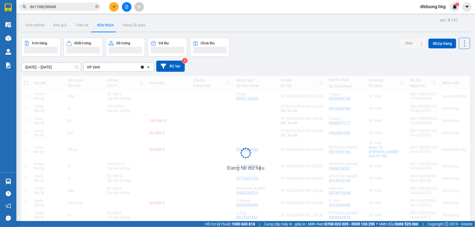
click at [70, 7] on input "dn1108250049" at bounding box center [62, 7] width 64 height 6
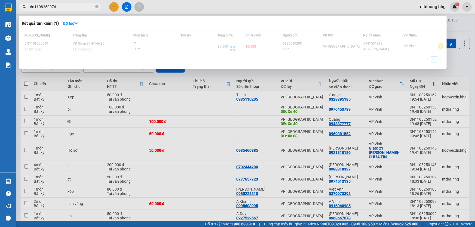
type input "dn1108250076"
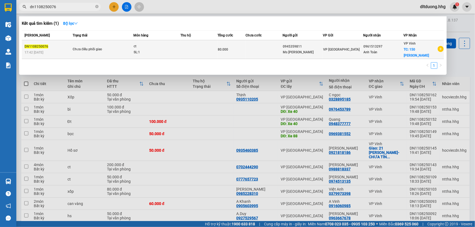
click at [271, 47] on td at bounding box center [263, 49] width 37 height 19
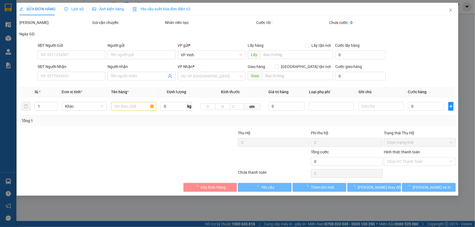
type input "0945359811"
type input "Ms [PERSON_NAME]"
type input "0961513297"
type input "Anh Toàn"
checkbox input "true"
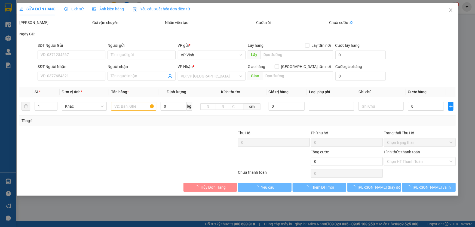
type input "150 [PERSON_NAME]"
type input "80.000"
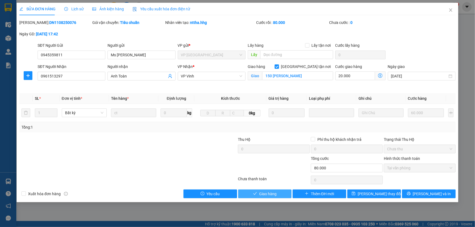
click at [266, 194] on span "Giao hàng" at bounding box center [267, 194] width 17 height 6
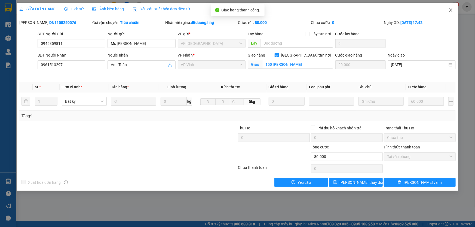
click at [452, 10] on icon "close" at bounding box center [450, 10] width 4 height 4
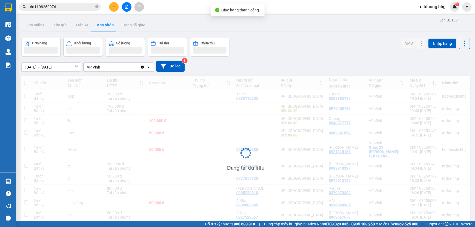
click at [70, 6] on input "dn1108250076" at bounding box center [62, 7] width 64 height 6
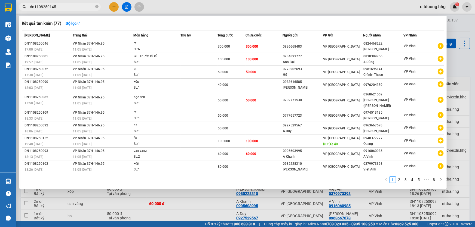
type input "dn1108250145"
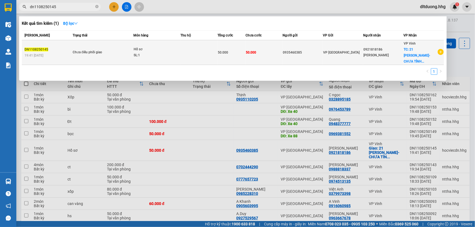
click at [336, 51] on span "VP [GEOGRAPHIC_DATA]" at bounding box center [341, 53] width 36 height 4
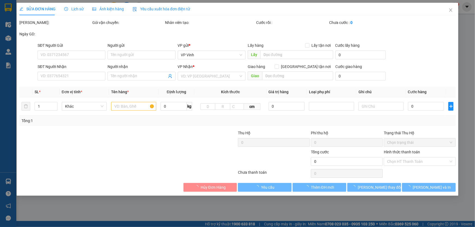
type input "0935460385"
type input "0921818186"
type input "[PERSON_NAME]"
checkbox input "true"
type input "21 [PERSON_NAME]- CHƯA TÍNH SHIP"
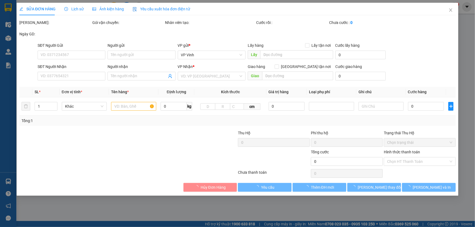
type input "50.000"
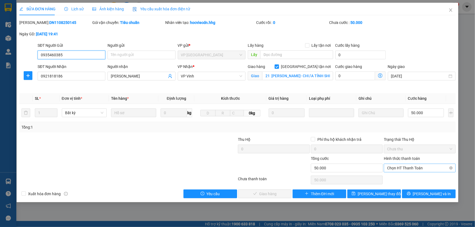
click at [389, 171] on span "Chọn HT Thanh Toán" at bounding box center [419, 168] width 65 height 8
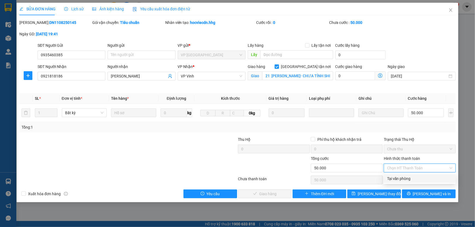
click at [387, 178] on div "Tại văn phòng" at bounding box center [419, 179] width 65 height 6
type input "0"
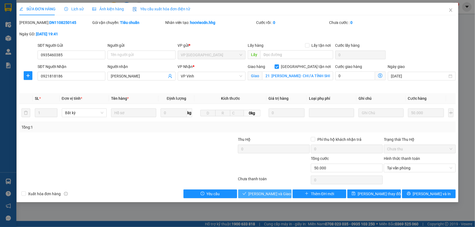
click at [283, 193] on button "[PERSON_NAME] và Giao hàng" at bounding box center [265, 194] width 54 height 9
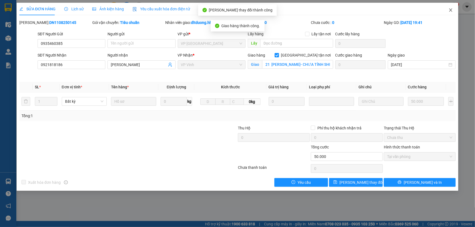
click at [453, 8] on span "Close" at bounding box center [450, 10] width 15 height 15
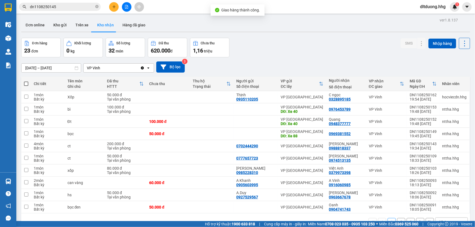
click at [60, 5] on input "dn1108250145" at bounding box center [62, 7] width 64 height 6
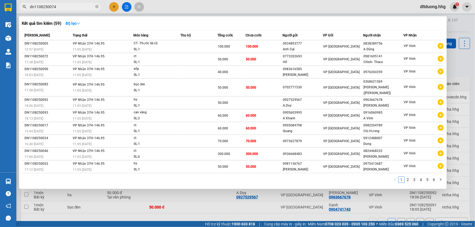
type input "dn1108250074"
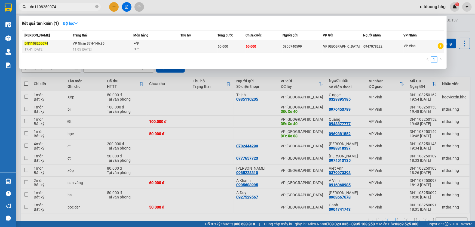
click at [351, 45] on div "VP [GEOGRAPHIC_DATA]" at bounding box center [343, 47] width 40 height 6
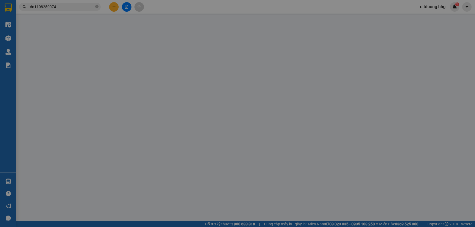
type input "0905740599"
type input "0947078222"
type input "60.000"
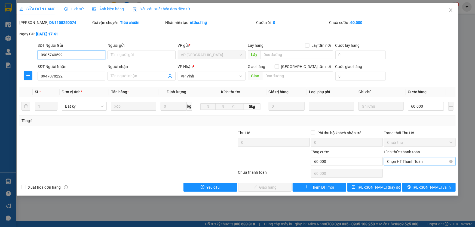
click at [408, 161] on span "Chọn HT Thanh Toán" at bounding box center [419, 161] width 65 height 8
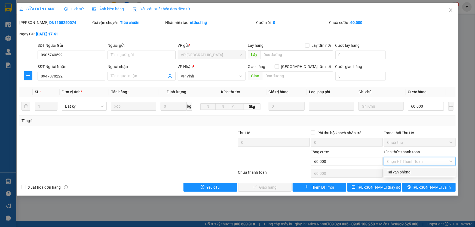
click at [404, 172] on div "Tại văn phòng" at bounding box center [419, 172] width 65 height 6
type input "0"
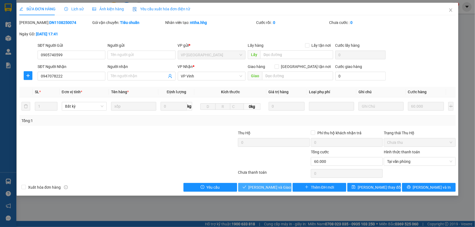
click at [274, 187] on span "[PERSON_NAME] và Giao hàng" at bounding box center [274, 187] width 52 height 6
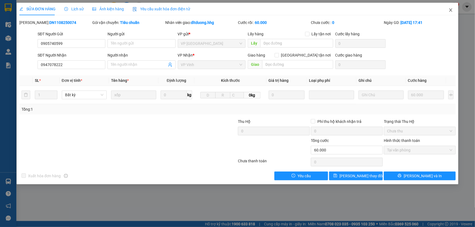
click at [451, 9] on icon "close" at bounding box center [450, 10] width 4 height 4
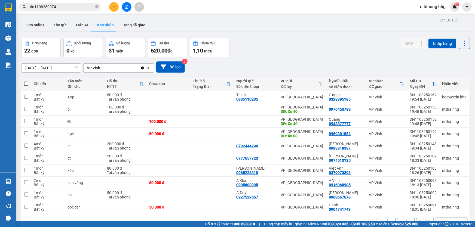
click at [68, 6] on input "dn1108250074" at bounding box center [62, 7] width 64 height 6
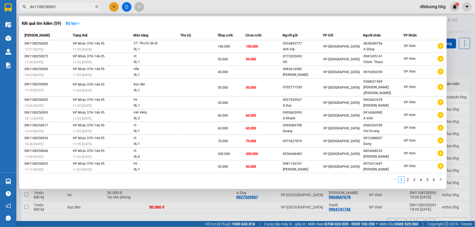
type input "dn1108250091"
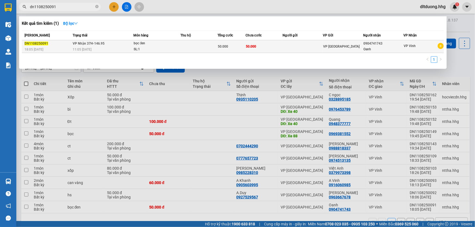
click at [90, 47] on div "11:05 [DATE]" at bounding box center [103, 50] width 60 height 6
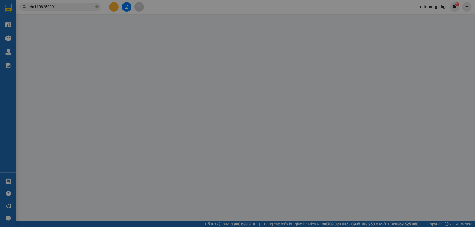
type input "0904741743"
type input "Oanh"
type input "50.000"
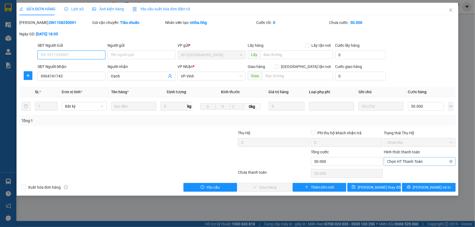
click at [434, 162] on span "Chọn HT Thanh Toán" at bounding box center [419, 161] width 65 height 8
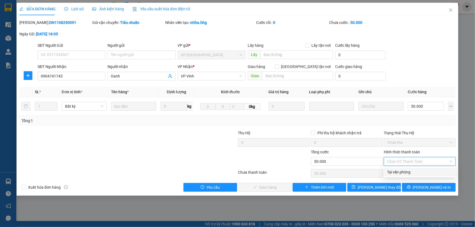
click at [430, 169] on div "Tại văn phòng" at bounding box center [419, 172] width 65 height 6
type input "0"
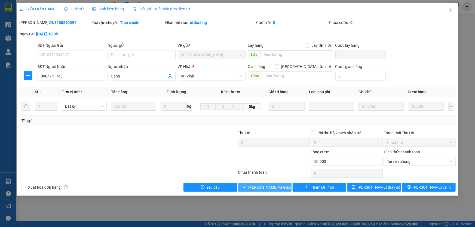
click at [278, 186] on span "[PERSON_NAME] và Giao hàng" at bounding box center [274, 187] width 52 height 6
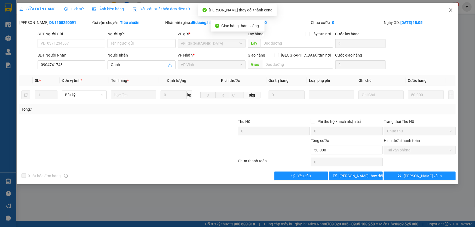
click at [454, 10] on span "Close" at bounding box center [450, 10] width 15 height 15
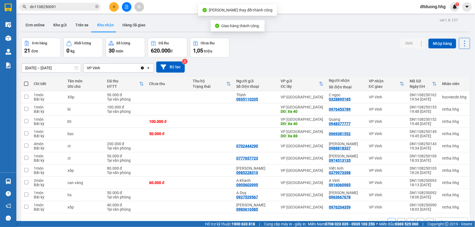
click at [72, 7] on input "dn1108250091" at bounding box center [62, 7] width 64 height 6
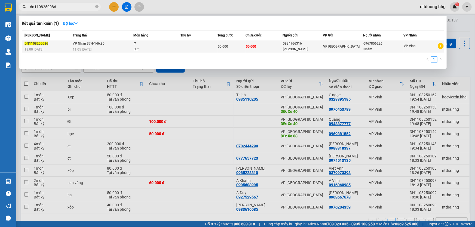
type input "dn1108250086"
click at [165, 48] on div "SL: 1" at bounding box center [154, 50] width 41 height 6
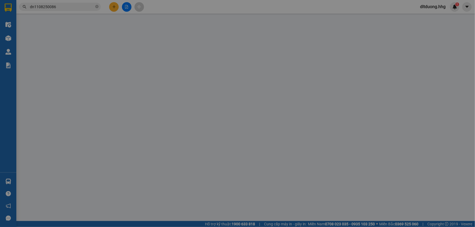
type input "0934966316"
type input "[PERSON_NAME]"
type input "0967856226"
type input "Nhâm"
type input "50.000"
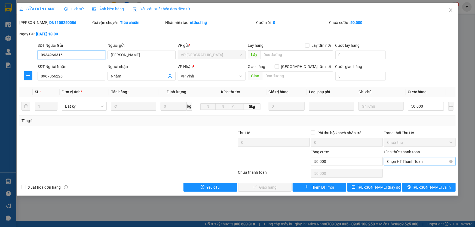
click at [416, 162] on span "Chọn HT Thanh Toán" at bounding box center [419, 161] width 65 height 8
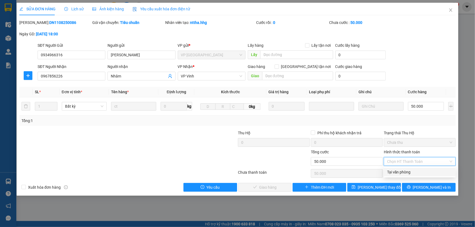
click at [393, 173] on div "Tại văn phòng" at bounding box center [419, 172] width 65 height 6
type input "0"
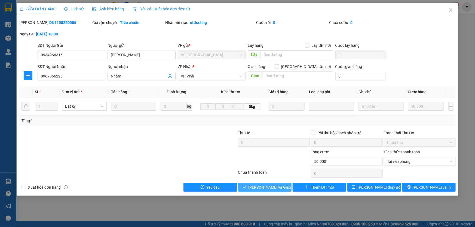
click at [276, 190] on span "[PERSON_NAME] và Giao hàng" at bounding box center [274, 187] width 52 height 6
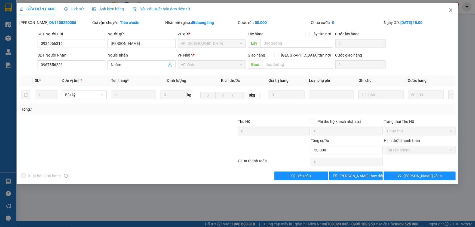
click at [448, 9] on icon "close" at bounding box center [450, 10] width 4 height 4
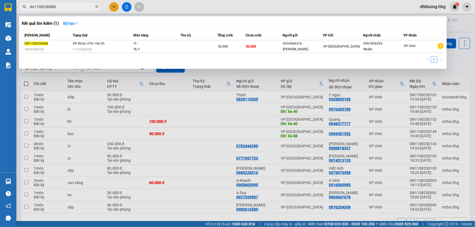
click at [73, 8] on input "dn1108250086" at bounding box center [62, 7] width 64 height 6
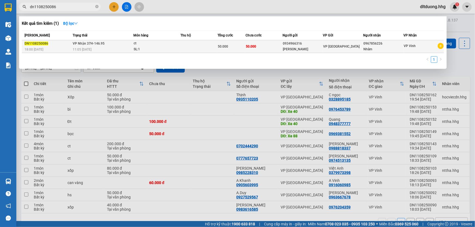
click at [104, 47] on div "11:05 [DATE]" at bounding box center [103, 50] width 60 height 6
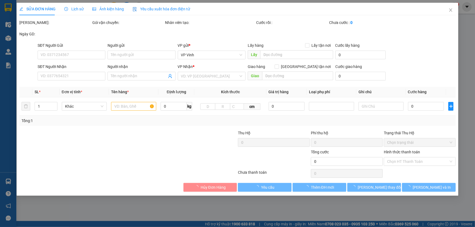
type input "0934966316"
type input "[PERSON_NAME]"
type input "0967856226"
type input "Nhâm"
type input "50.000"
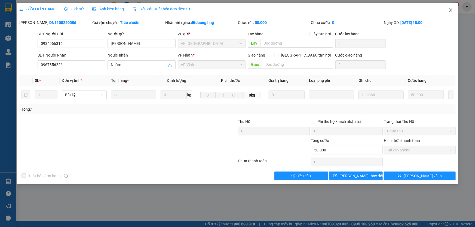
click at [453, 11] on span "Close" at bounding box center [450, 10] width 15 height 15
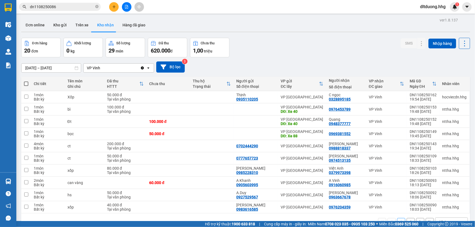
click at [76, 7] on input "dn1108250086" at bounding box center [62, 7] width 64 height 6
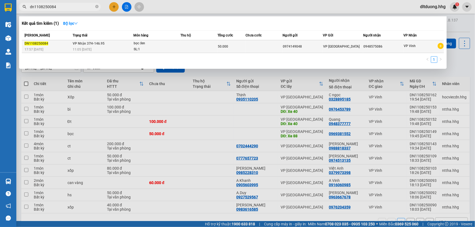
type input "dn1108250084"
click at [372, 48] on div "0948575086" at bounding box center [383, 47] width 40 height 6
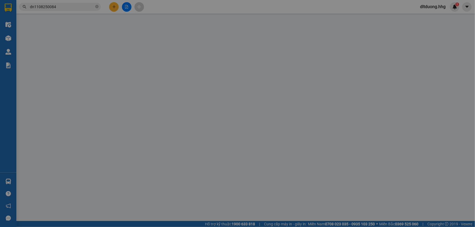
type input "0974149048"
type input "0948575086"
type input "50.000"
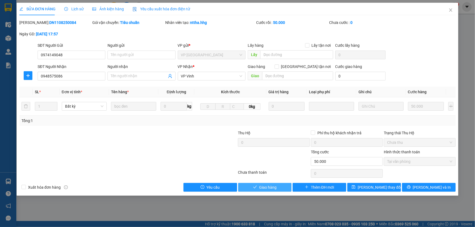
click at [278, 186] on button "Giao hàng" at bounding box center [265, 187] width 54 height 9
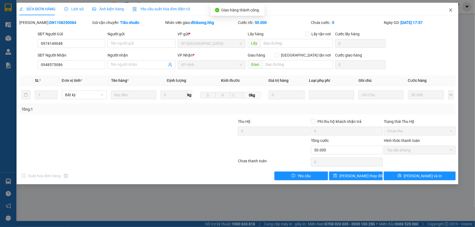
click at [449, 11] on icon "close" at bounding box center [450, 10] width 4 height 4
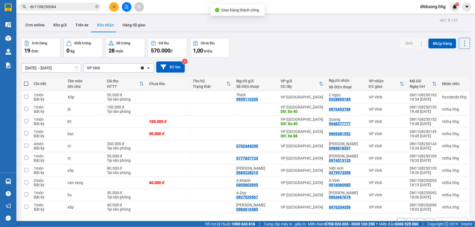
click at [80, 4] on input "dn1108250084" at bounding box center [62, 7] width 64 height 6
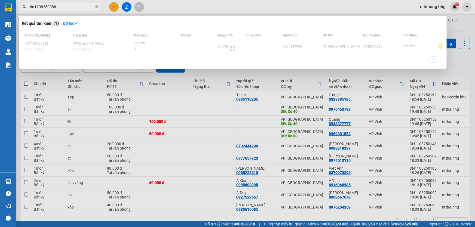
type input "dn1108250088"
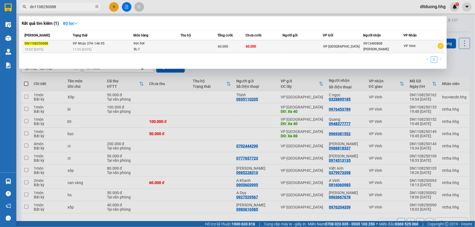
click at [349, 50] on td "VP [GEOGRAPHIC_DATA]" at bounding box center [343, 46] width 40 height 13
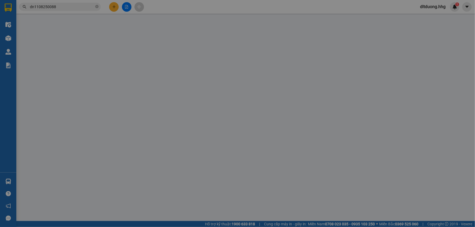
type input "0913400808"
type input "[PERSON_NAME]"
type input "60.000"
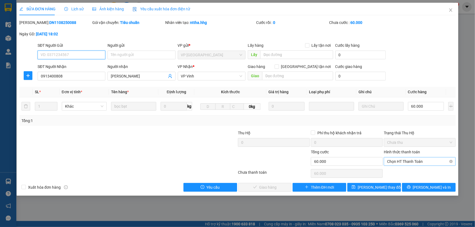
click at [397, 162] on span "Chọn HT Thanh Toán" at bounding box center [419, 161] width 65 height 8
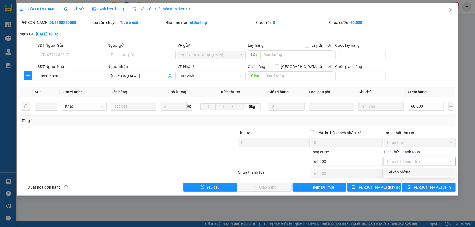
click at [394, 173] on div "Tại văn phòng" at bounding box center [419, 172] width 65 height 6
type input "0"
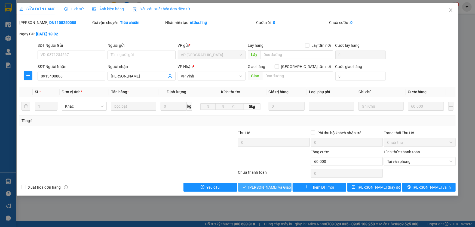
click at [257, 188] on span "[PERSON_NAME] và Giao hàng" at bounding box center [274, 187] width 52 height 6
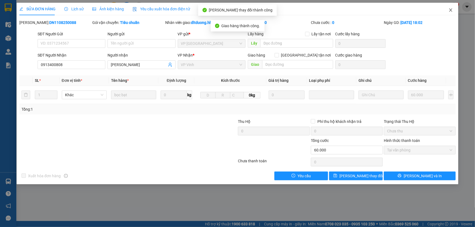
click at [447, 10] on span "Close" at bounding box center [450, 10] width 15 height 15
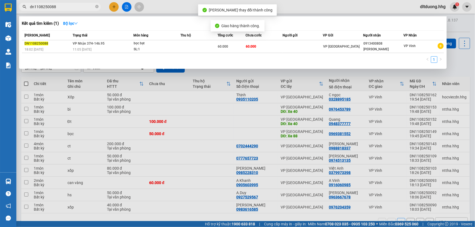
click at [76, 8] on input "dn1108250088" at bounding box center [62, 7] width 64 height 6
type input "dn1108250089"
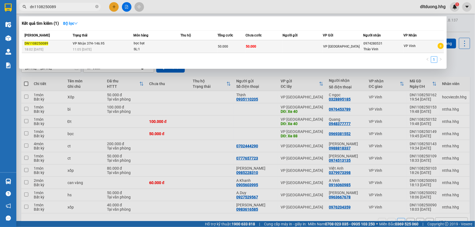
click at [352, 47] on div "VP [GEOGRAPHIC_DATA]" at bounding box center [343, 47] width 40 height 6
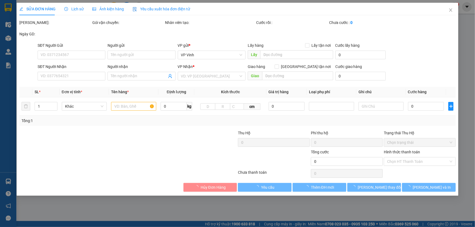
type input "0974280531"
type input "Thảo Vinh"
type input "50.000"
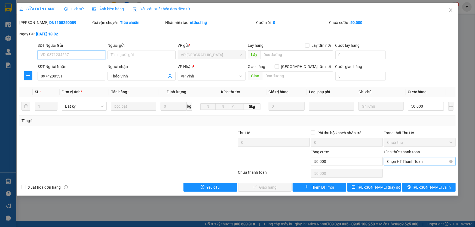
click at [399, 162] on span "Chọn HT Thanh Toán" at bounding box center [419, 161] width 65 height 8
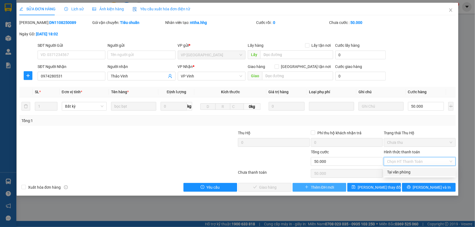
drag, startPoint x: 398, startPoint y: 173, endPoint x: 331, endPoint y: 189, distance: 69.7
click at [398, 173] on div "Tại văn phòng" at bounding box center [419, 172] width 65 height 6
type input "0"
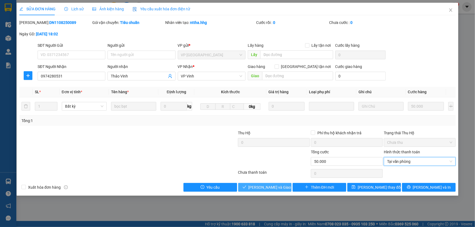
click at [275, 189] on span "[PERSON_NAME] và Giao hàng" at bounding box center [274, 187] width 52 height 6
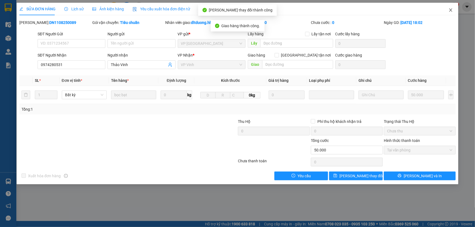
click at [450, 10] on icon "close" at bounding box center [450, 9] width 3 height 3
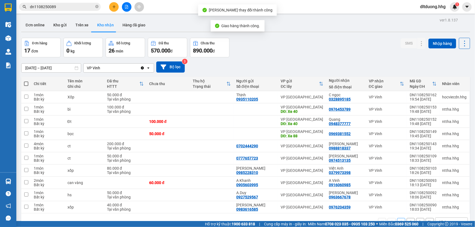
click at [75, 10] on input "dn1108250089" at bounding box center [62, 7] width 64 height 6
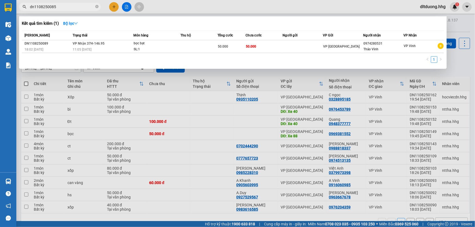
type input "dn1108250085"
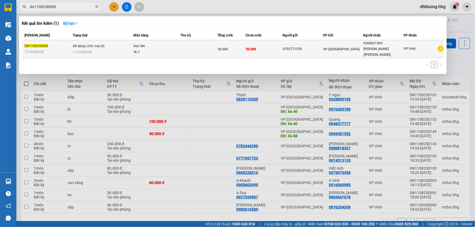
click at [373, 45] on div "0368621569" at bounding box center [383, 44] width 40 height 6
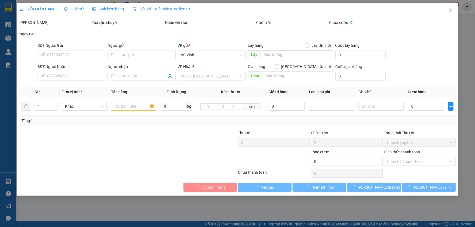
type input "0702771530"
type input "0368621569"
type input "[PERSON_NAME] ([PERSON_NAME])"
type input "50.000"
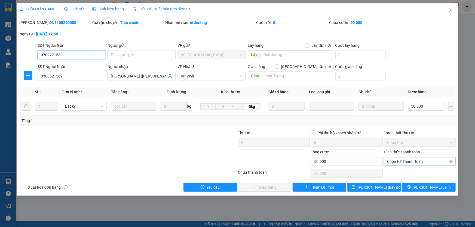
click at [398, 162] on span "Chọn HT Thanh Toán" at bounding box center [419, 161] width 65 height 8
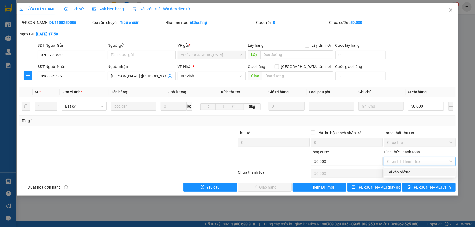
click at [399, 171] on div "Tại văn phòng" at bounding box center [419, 172] width 65 height 6
type input "0"
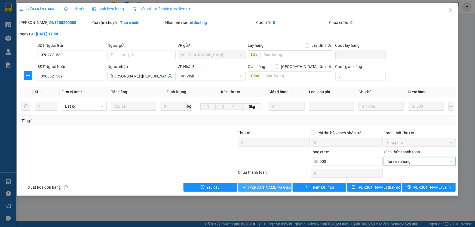
click at [260, 187] on span "[PERSON_NAME] và Giao hàng" at bounding box center [274, 187] width 52 height 6
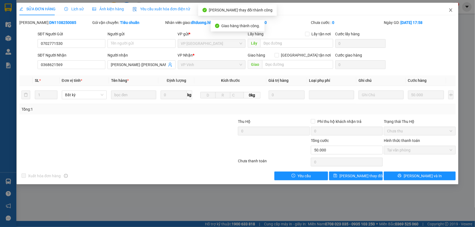
click at [450, 13] on span "Close" at bounding box center [450, 10] width 15 height 15
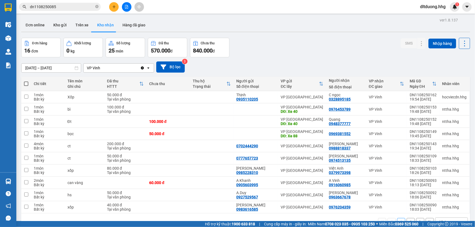
click at [75, 8] on input "dn1108250085" at bounding box center [62, 7] width 64 height 6
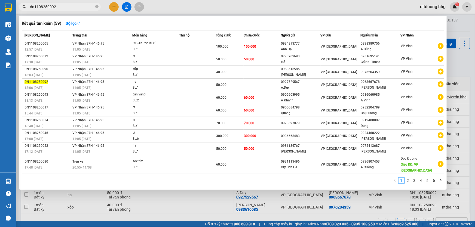
type input "dn1108250092"
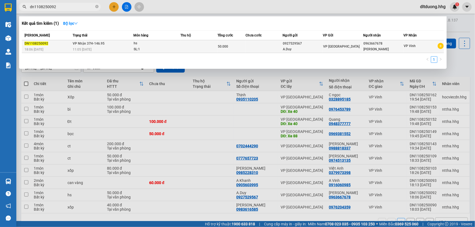
click at [239, 46] on div "50.000" at bounding box center [231, 47] width 27 height 6
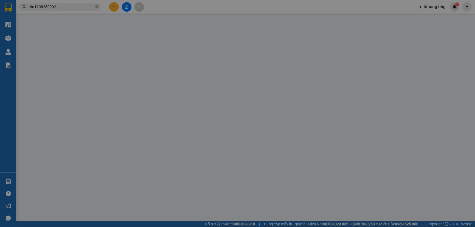
type input "0927529567"
type input "A.Duy"
type input "0963667678"
type input "[PERSON_NAME]"
type input "50.000"
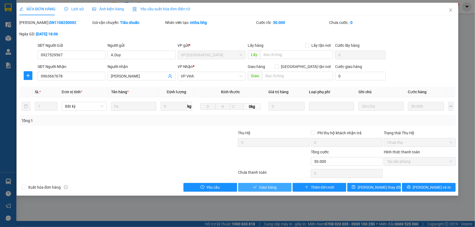
click at [279, 187] on button "Giao hàng" at bounding box center [265, 187] width 54 height 9
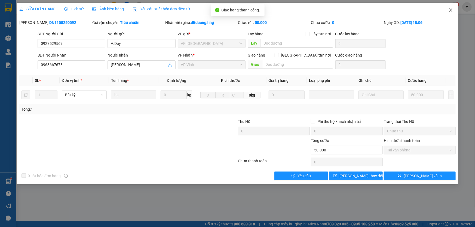
click at [449, 11] on icon "close" at bounding box center [450, 10] width 4 height 4
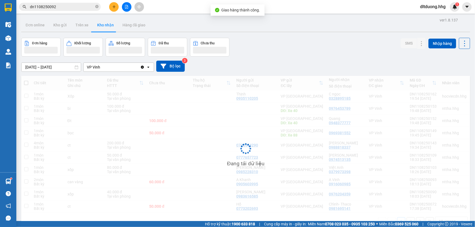
click at [59, 7] on input "dn1108250092" at bounding box center [62, 7] width 64 height 6
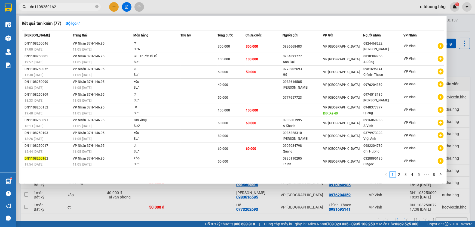
type input "dn1108250162"
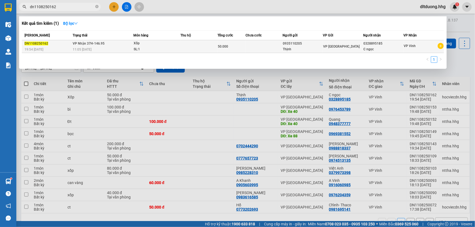
click at [312, 43] on div "0935110205" at bounding box center [303, 44] width 40 height 6
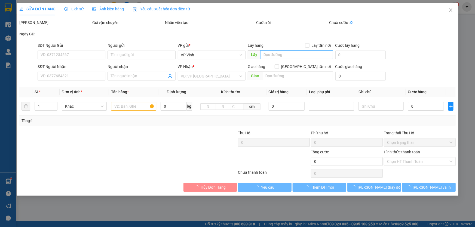
type input "0935110205"
type input "Thịnh"
type input "0328895185"
type input "C ngọc"
type input "50.000"
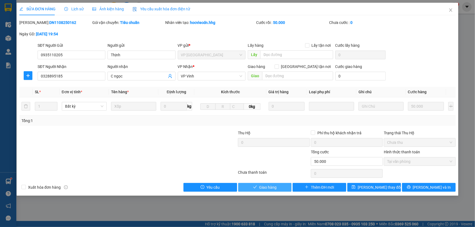
click at [275, 188] on span "Giao hàng" at bounding box center [267, 187] width 17 height 6
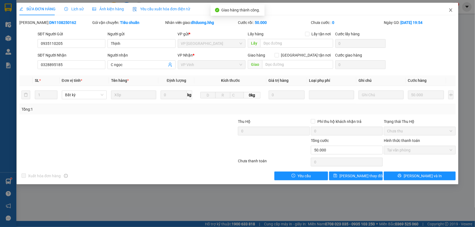
click at [450, 10] on icon "close" at bounding box center [450, 9] width 3 height 3
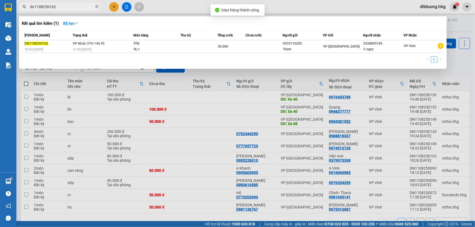
click at [60, 6] on input "dn1108250162" at bounding box center [62, 7] width 64 height 6
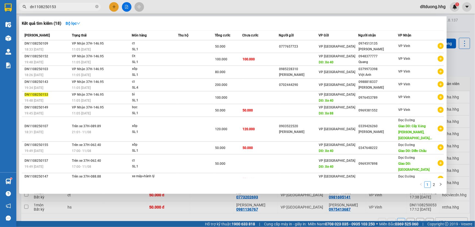
type input "dn1108250153"
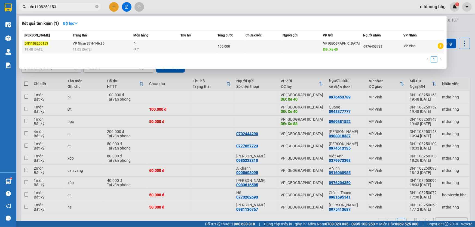
click at [345, 46] on div "VP [GEOGRAPHIC_DATA] DĐ: Xe 40" at bounding box center [343, 47] width 40 height 12
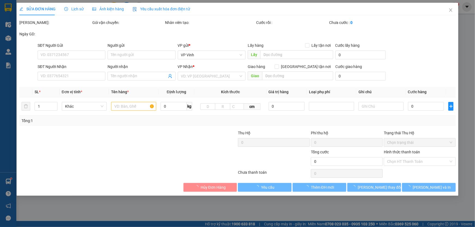
type input "Xe 40"
type input "0976453789"
type input "100.000"
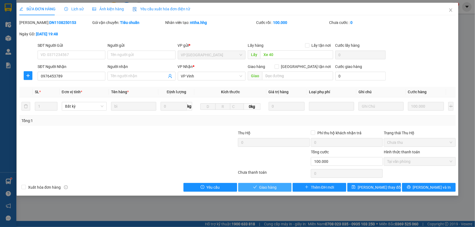
click at [276, 189] on button "Giao hàng" at bounding box center [265, 187] width 54 height 9
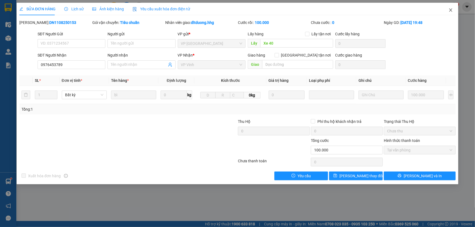
click at [450, 11] on icon "close" at bounding box center [450, 9] width 3 height 3
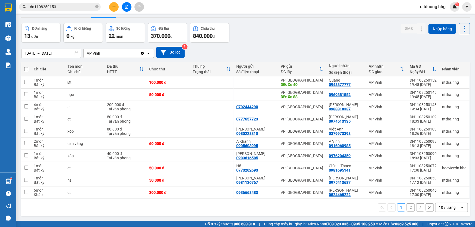
scroll to position [25, 0]
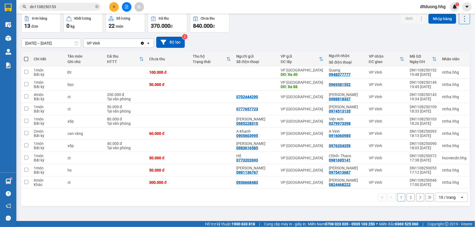
click at [460, 195] on icon "open" at bounding box center [462, 197] width 4 height 4
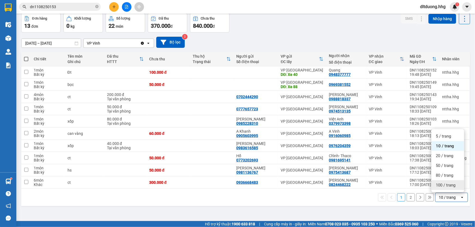
click at [438, 186] on span "100 / trang" at bounding box center [445, 184] width 20 height 5
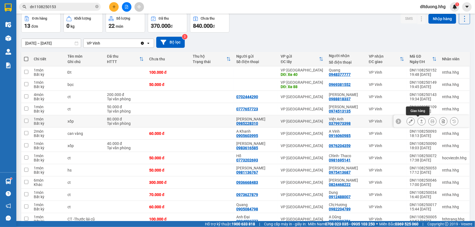
click at [419, 121] on icon at bounding box center [421, 121] width 4 height 4
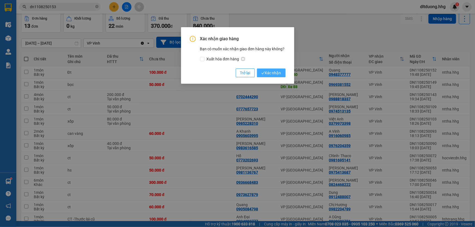
click at [268, 71] on span "Xác nhận" at bounding box center [271, 73] width 20 height 6
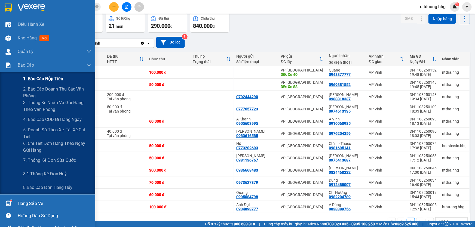
click at [44, 82] on span "1. Báo cáo nộp tiền" at bounding box center [43, 78] width 40 height 7
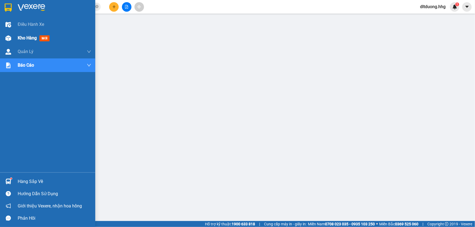
click at [32, 38] on span "Kho hàng" at bounding box center [27, 37] width 19 height 5
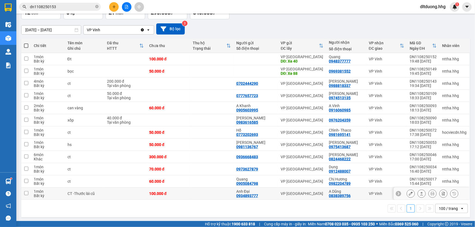
scroll to position [38, 0]
click at [62, 28] on input "[DATE] – [DATE]" at bounding box center [50, 29] width 59 height 9
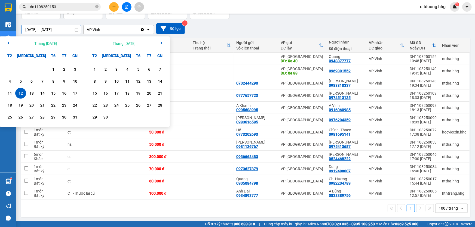
click at [7, 42] on icon "Arrow Left" at bounding box center [9, 43] width 7 height 7
click at [16, 69] on div "1" at bounding box center [20, 69] width 11 height 11
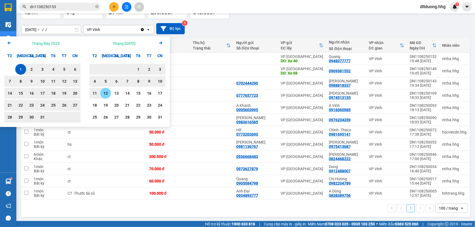
click at [107, 94] on div "12" at bounding box center [106, 93] width 8 height 7
type input "[DATE] – [DATE]"
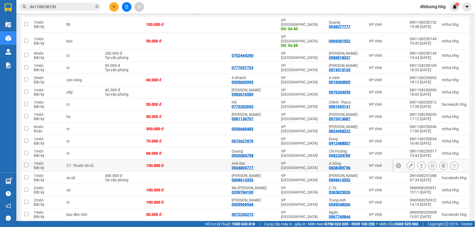
scroll to position [113, 0]
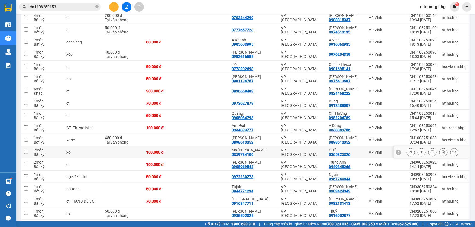
click at [408, 150] on icon at bounding box center [410, 152] width 4 height 4
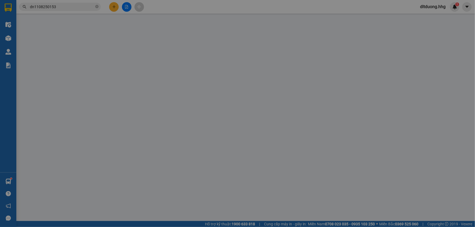
type input "0359784100"
type input "Ms [PERSON_NAME]"
type input "0365825326"
type input "C.Tú"
type input "100.000"
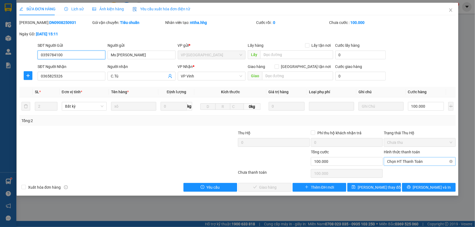
click at [420, 163] on span "Chọn HT Thanh Toán" at bounding box center [419, 161] width 65 height 8
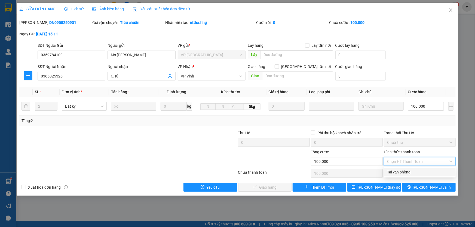
click at [418, 171] on div "Tại văn phòng" at bounding box center [419, 172] width 65 height 6
type input "0"
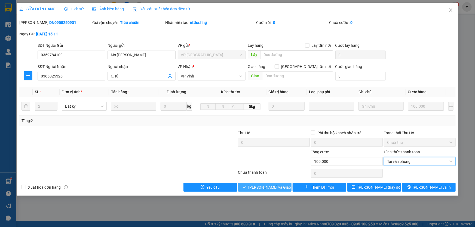
click at [282, 188] on span "[PERSON_NAME] và Giao hàng" at bounding box center [274, 187] width 52 height 6
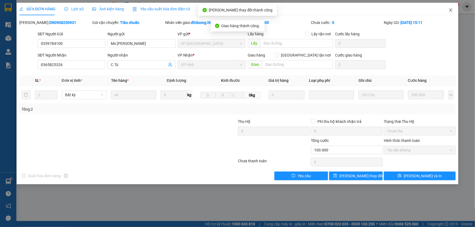
click at [451, 10] on icon "close" at bounding box center [450, 9] width 3 height 3
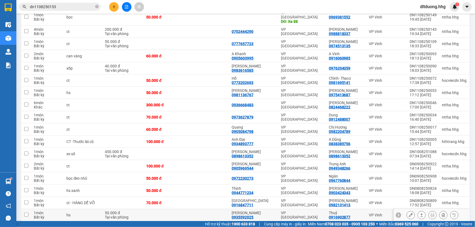
scroll to position [123, 0]
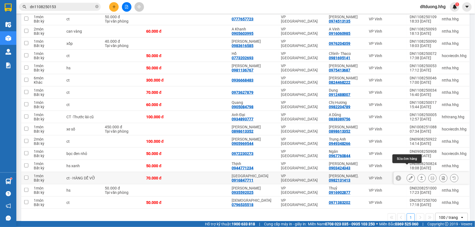
click at [407, 174] on button at bounding box center [411, 179] width 8 height 10
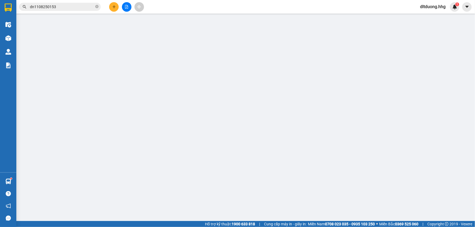
type input "0916847711"
type input "[GEOGRAPHIC_DATA]"
type input "0982131413"
type input "[PERSON_NAME]."
type input "70.000"
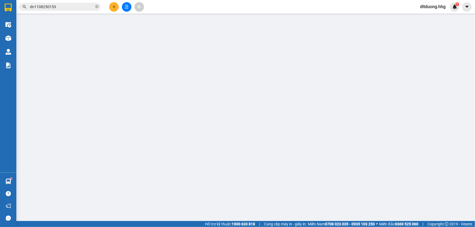
type input "70.000"
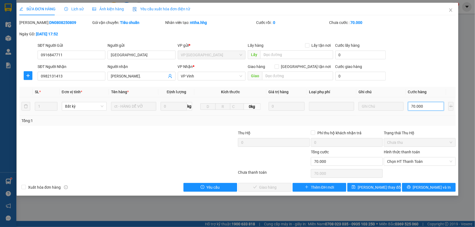
click at [416, 107] on input "70.000" at bounding box center [426, 106] width 36 height 9
type input "5"
type input "50"
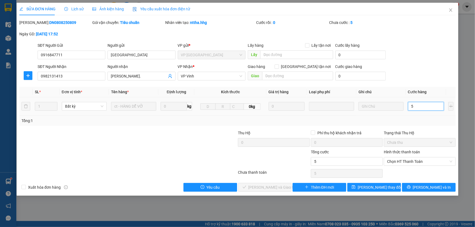
type input "50"
type input "500"
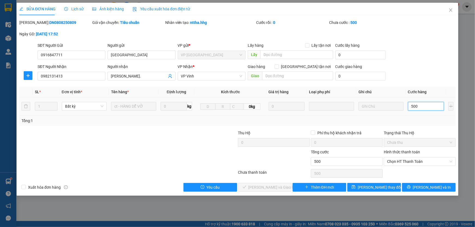
type input "5.000"
type input "50.000"
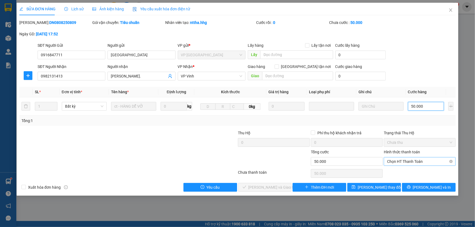
click at [419, 164] on span "Chọn HT Thanh Toán" at bounding box center [419, 161] width 65 height 8
type input "50.000"
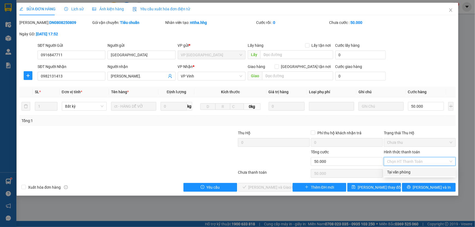
click at [407, 176] on div "Tại văn phòng" at bounding box center [419, 172] width 72 height 9
type input "0"
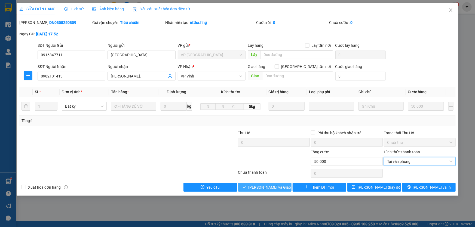
click at [264, 187] on span "[PERSON_NAME] và Giao hàng" at bounding box center [274, 187] width 52 height 6
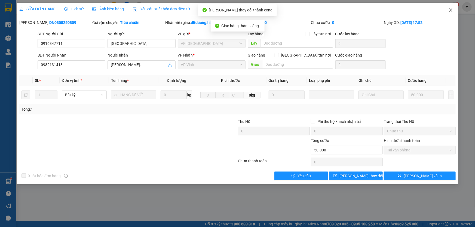
click at [453, 9] on span "Close" at bounding box center [450, 10] width 15 height 15
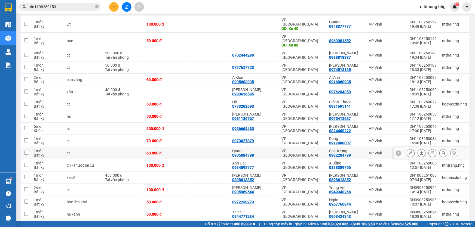
scroll to position [62, 0]
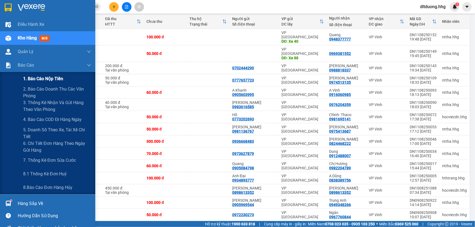
click at [48, 81] on span "1. Báo cáo nộp tiền" at bounding box center [43, 78] width 40 height 7
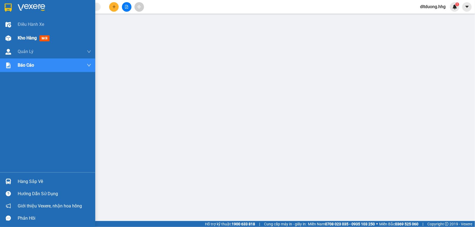
click at [23, 39] on span "Kho hàng" at bounding box center [27, 37] width 19 height 5
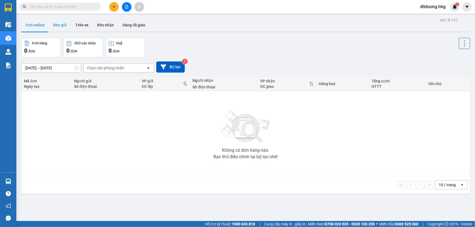
click at [57, 25] on button "Kho gửi" at bounding box center [60, 24] width 22 height 13
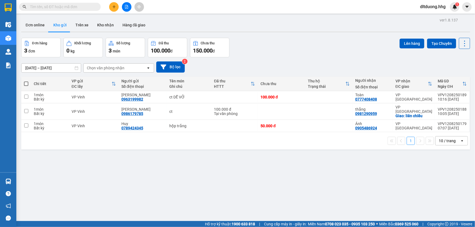
click at [53, 68] on input "[DATE] – [DATE]" at bounding box center [50, 68] width 59 height 9
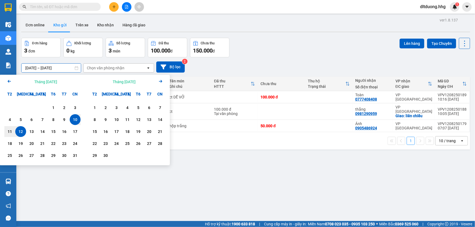
click at [17, 132] on div "12" at bounding box center [21, 131] width 8 height 7
type input "[DATE] – [DATE]"
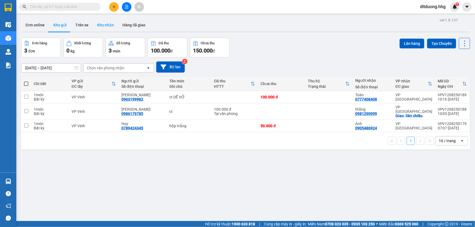
click at [104, 27] on button "Kho nhận" at bounding box center [105, 24] width 25 height 13
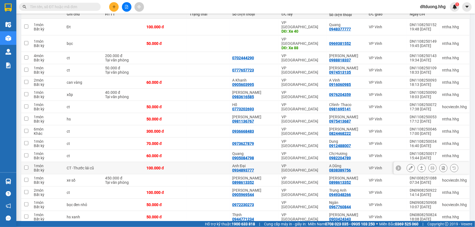
scroll to position [112, 0]
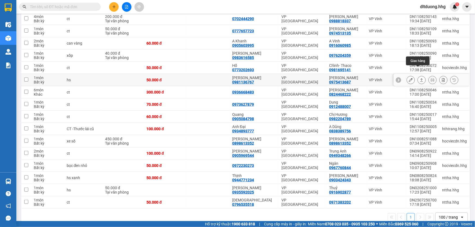
click at [419, 78] on icon at bounding box center [421, 80] width 4 height 4
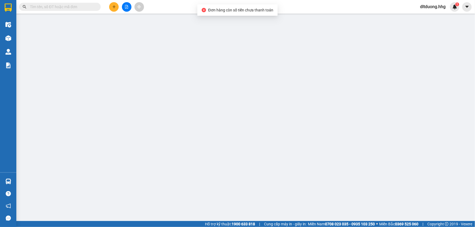
type input "0981136767"
type input "[PERSON_NAME]"
type input "0975413687"
type input "[PERSON_NAME]"
type input "50.000"
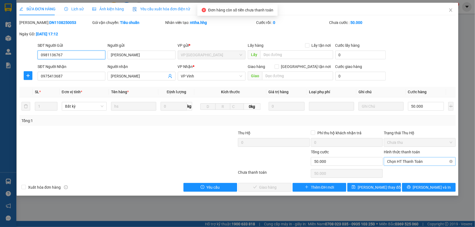
click at [398, 162] on span "Chọn HT Thanh Toán" at bounding box center [419, 161] width 65 height 8
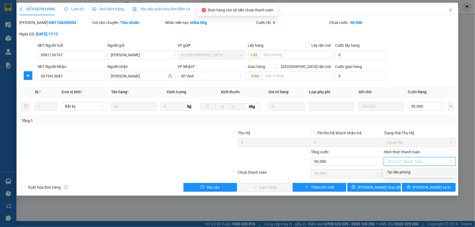
click at [390, 171] on div "Tại văn phòng" at bounding box center [419, 172] width 65 height 6
type input "0"
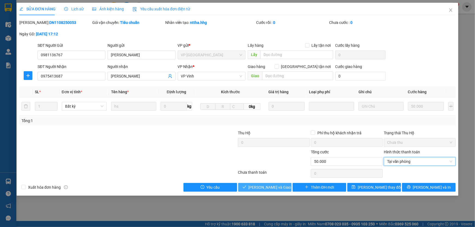
click at [282, 188] on span "[PERSON_NAME] và Giao hàng" at bounding box center [274, 187] width 52 height 6
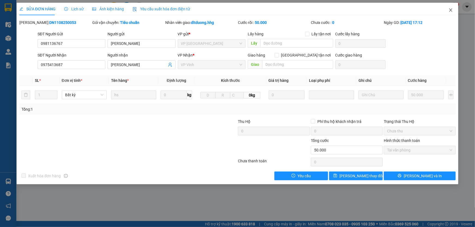
click at [452, 9] on icon "close" at bounding box center [450, 10] width 4 height 4
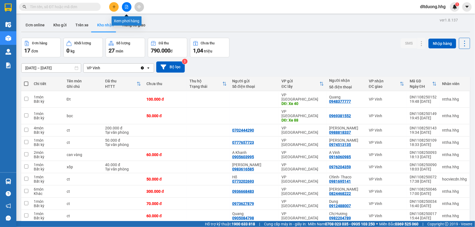
click at [126, 8] on icon "file-add" at bounding box center [126, 7] width 3 height 4
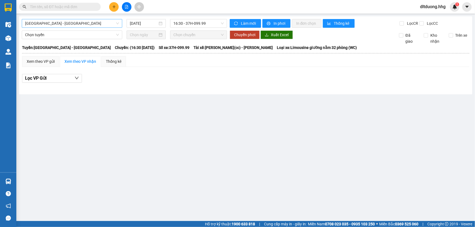
click at [78, 24] on span "Quảng Ngãi - Con Cuông" at bounding box center [72, 23] width 94 height 8
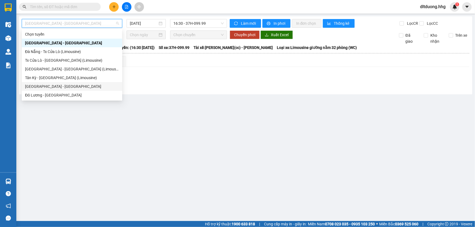
click at [54, 87] on div "Đà Nẵng - Đô Lương" at bounding box center [72, 86] width 94 height 6
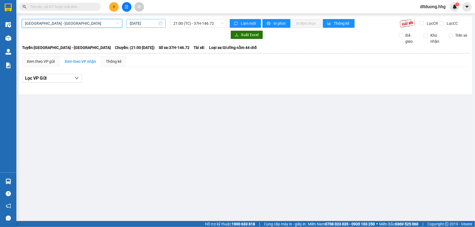
click at [144, 22] on input "[DATE]" at bounding box center [144, 23] width 28 height 6
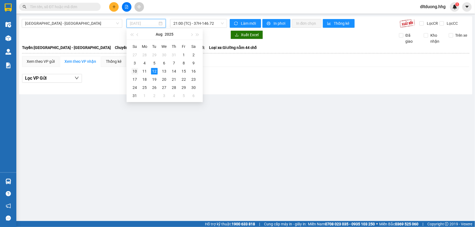
click at [135, 70] on div "10" at bounding box center [134, 71] width 7 height 7
type input "10/08/2025"
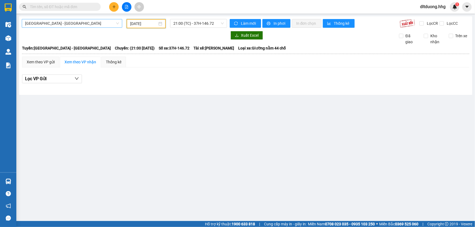
click at [110, 26] on span "Đà Nẵng - Đô Lương" at bounding box center [72, 23] width 94 height 8
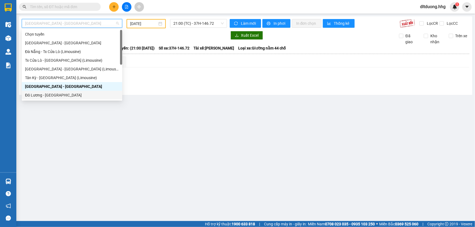
click at [50, 96] on div "Đô Lương - Đà Nẵng" at bounding box center [72, 95] width 94 height 6
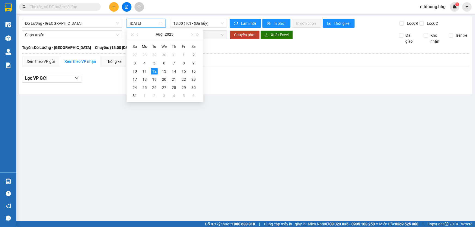
click at [139, 22] on input "[DATE]" at bounding box center [144, 23] width 28 height 6
click at [193, 63] on div "9" at bounding box center [193, 63] width 7 height 7
type input "09/08/2025"
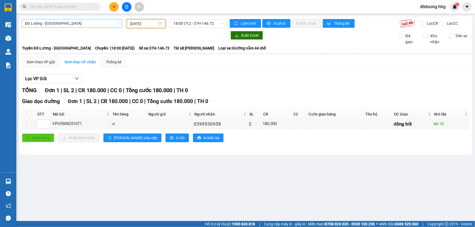
click at [116, 22] on span "Đô Lương - Đà Nẵng" at bounding box center [72, 23] width 94 height 8
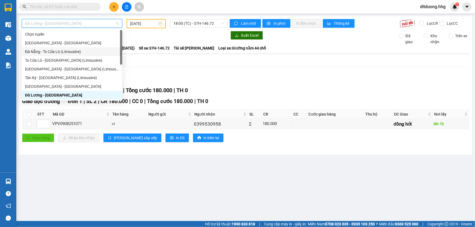
click at [64, 52] on div "Đà Nẵng - Tx Cửa Lò (Limousine)" at bounding box center [72, 52] width 94 height 6
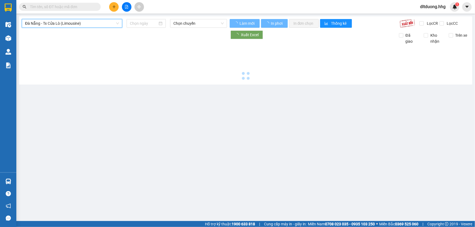
type input "[DATE]"
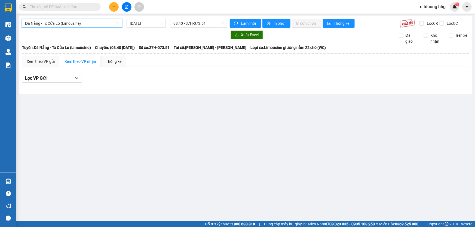
click at [124, 7] on button at bounding box center [127, 7] width 10 height 10
click at [91, 24] on span "Đà Nẵng - Tx Cửa Lò (Limousine)" at bounding box center [72, 23] width 94 height 8
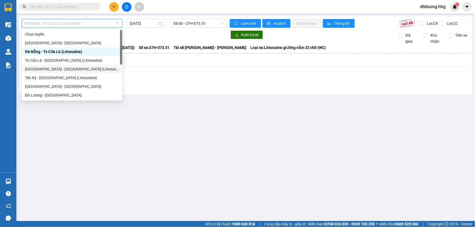
click at [42, 71] on div "Đà Nẵng - Tân Kỳ (Limousine)" at bounding box center [72, 69] width 94 height 6
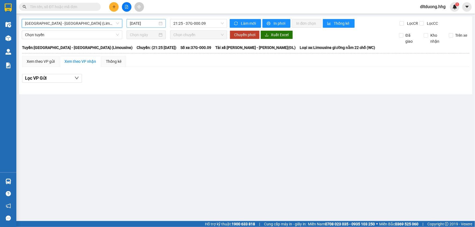
click at [146, 25] on input "[DATE]" at bounding box center [144, 23] width 28 height 6
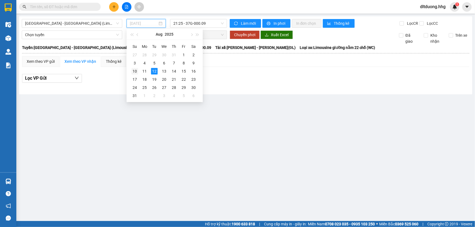
click at [135, 71] on div "10" at bounding box center [134, 71] width 7 height 7
type input "10/08/2025"
